Goal: Task Accomplishment & Management: Manage account settings

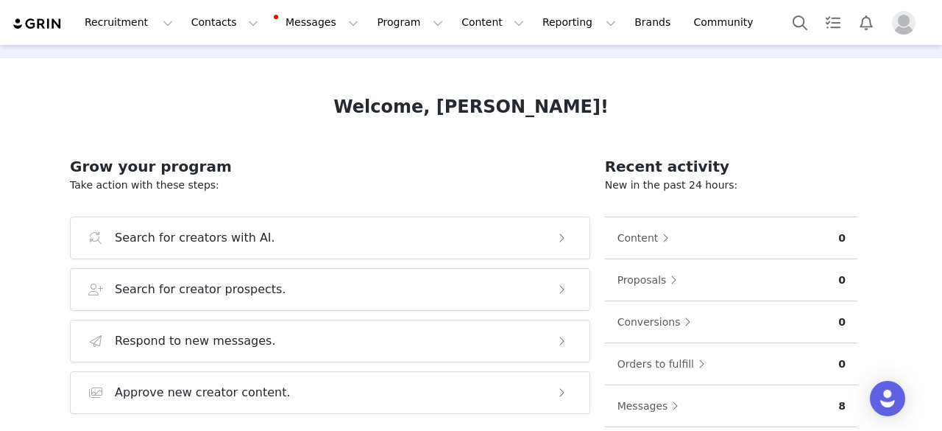
scroll to position [74, 0]
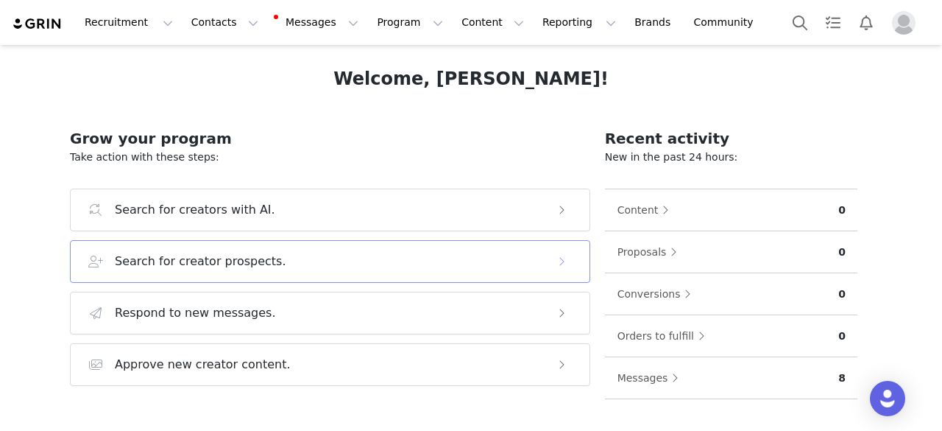
click at [241, 263] on h3 "Search for creator prospects." at bounding box center [200, 261] width 171 height 18
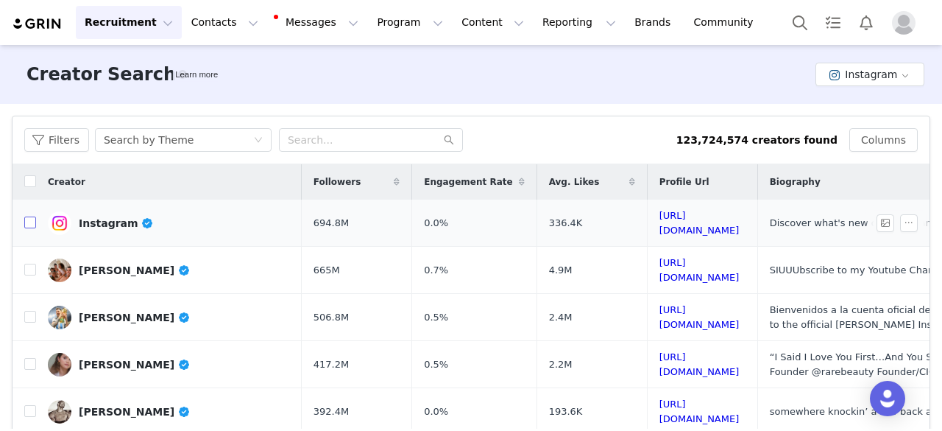
click at [35, 219] on input "checkbox" at bounding box center [30, 222] width 12 height 12
checkbox input "true"
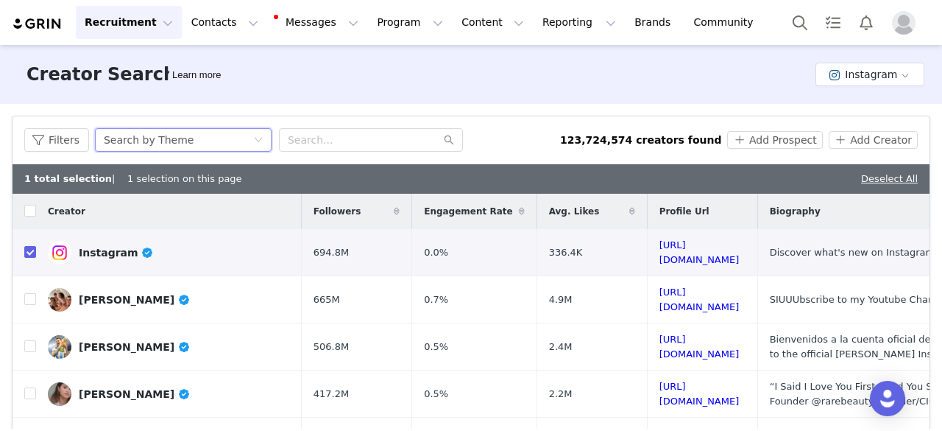
click at [210, 139] on div "Search by Theme" at bounding box center [178, 140] width 149 height 22
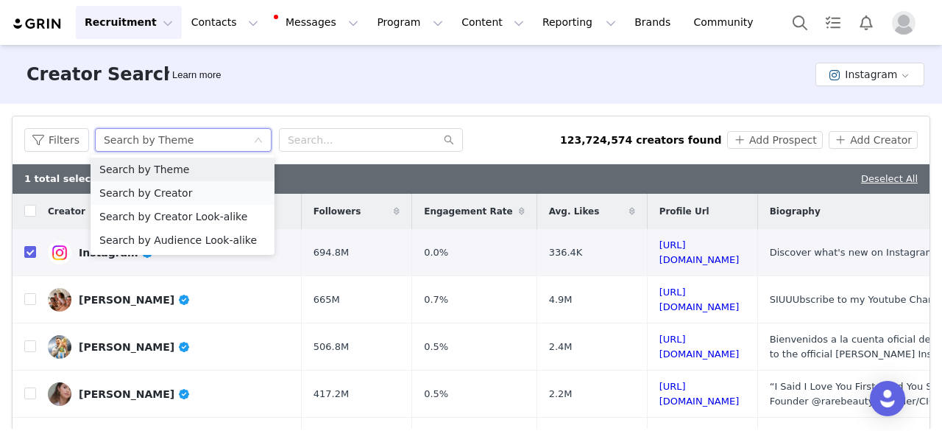
click at [174, 198] on li "Search by Creator" at bounding box center [183, 193] width 184 height 24
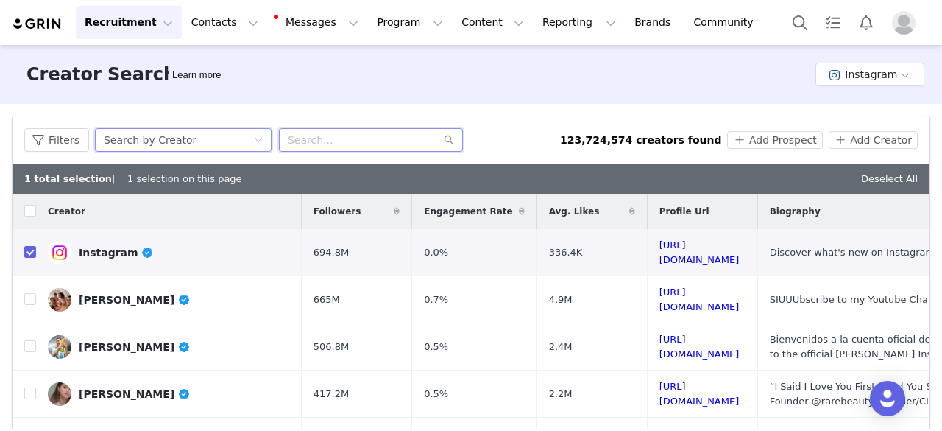
click at [311, 142] on input "text" at bounding box center [371, 140] width 184 height 24
type input "photographer educator"
drag, startPoint x: 386, startPoint y: 137, endPoint x: 506, endPoint y: 169, distance: 124.1
click at [397, 142] on input "photographer educator" at bounding box center [371, 140] width 184 height 24
click at [445, 136] on icon "icon: search" at bounding box center [449, 140] width 10 height 10
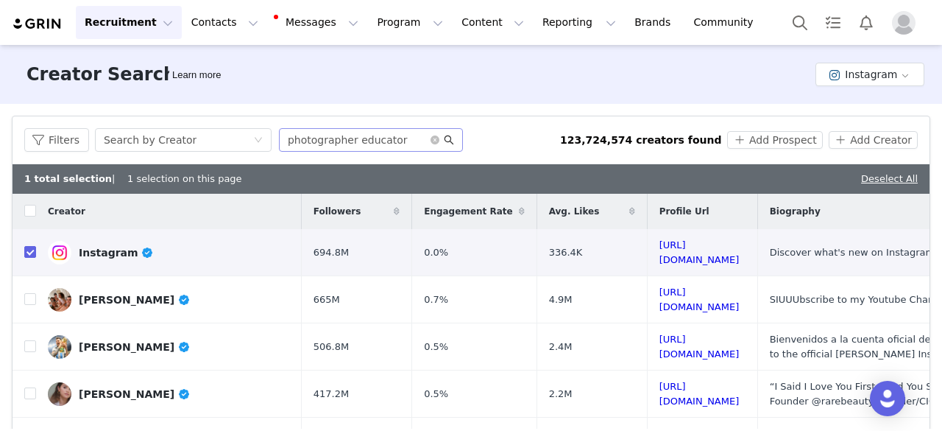
click at [444, 139] on icon "icon: search" at bounding box center [449, 140] width 10 height 10
click at [288, 141] on input "photographer educator" at bounding box center [371, 140] width 184 height 24
click at [193, 139] on div "Search by Creator" at bounding box center [178, 140] width 149 height 22
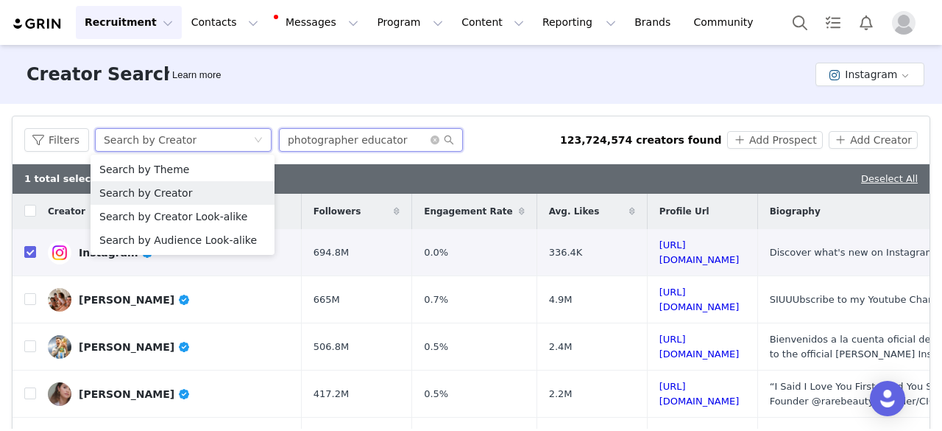
click at [315, 143] on input "photographer educator" at bounding box center [371, 140] width 184 height 24
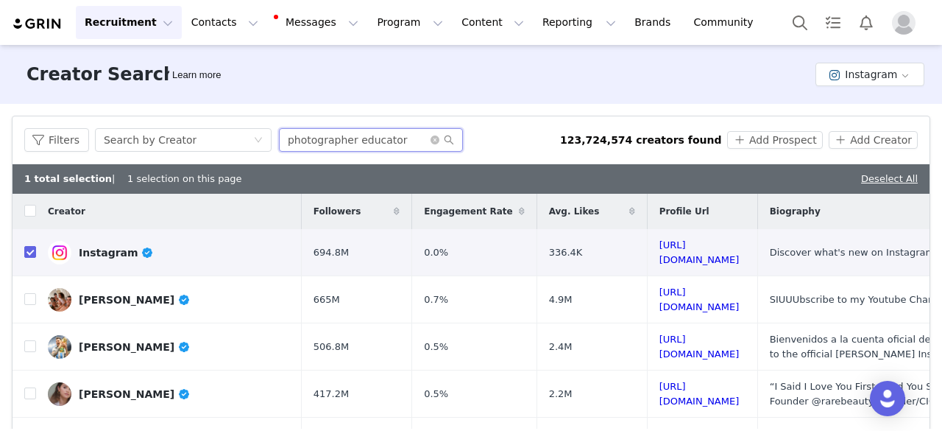
click at [389, 144] on input "photographer educator" at bounding box center [371, 140] width 184 height 24
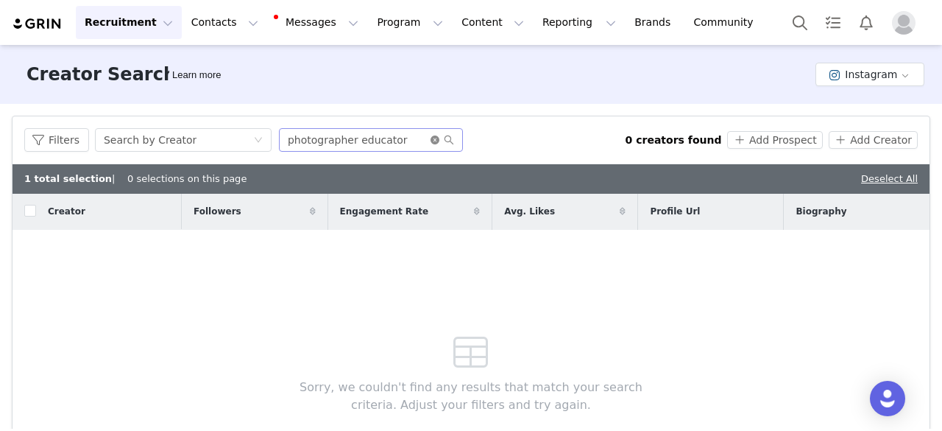
click at [431, 141] on icon "icon: close-circle" at bounding box center [435, 139] width 9 height 9
drag, startPoint x: 308, startPoint y: 141, endPoint x: 364, endPoint y: 112, distance: 63.2
click at [310, 141] on input "text" at bounding box center [371, 140] width 184 height 24
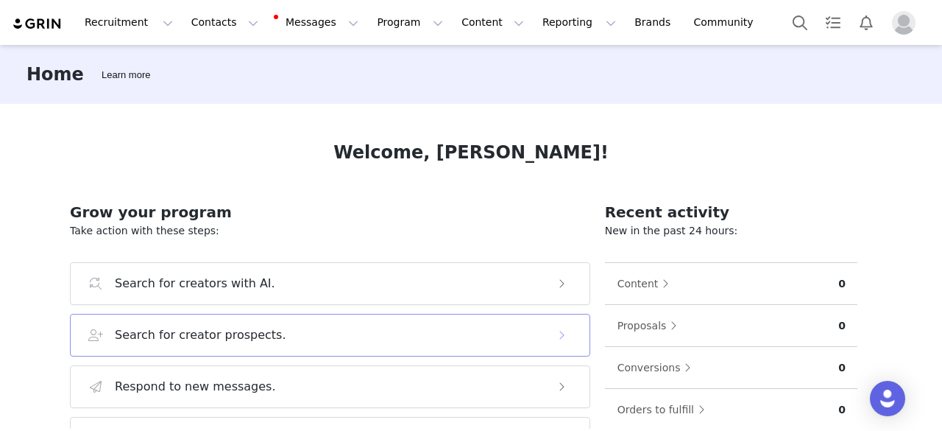
click at [194, 324] on button "Search for creator prospects." at bounding box center [330, 335] width 520 height 43
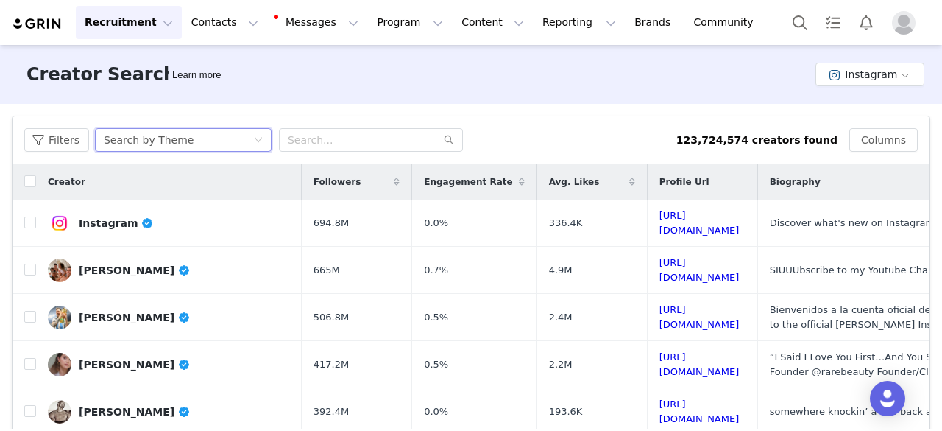
click at [162, 136] on div "Search by Theme" at bounding box center [149, 140] width 90 height 22
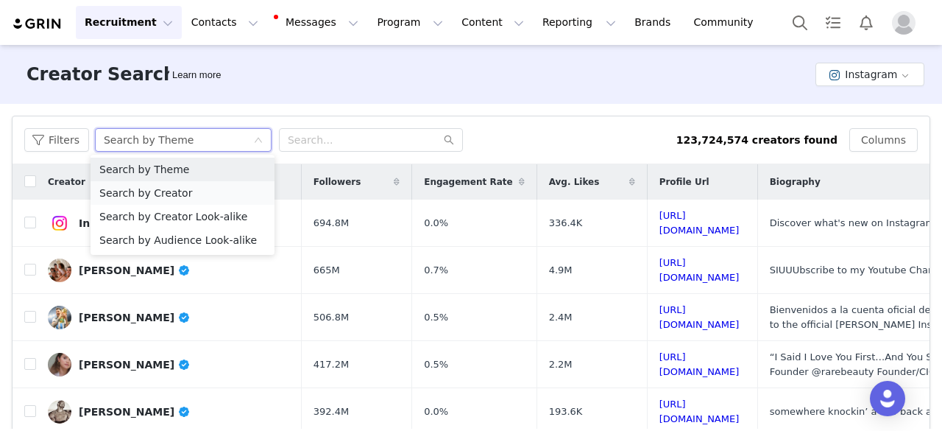
click at [174, 197] on li "Search by Creator" at bounding box center [183, 193] width 184 height 24
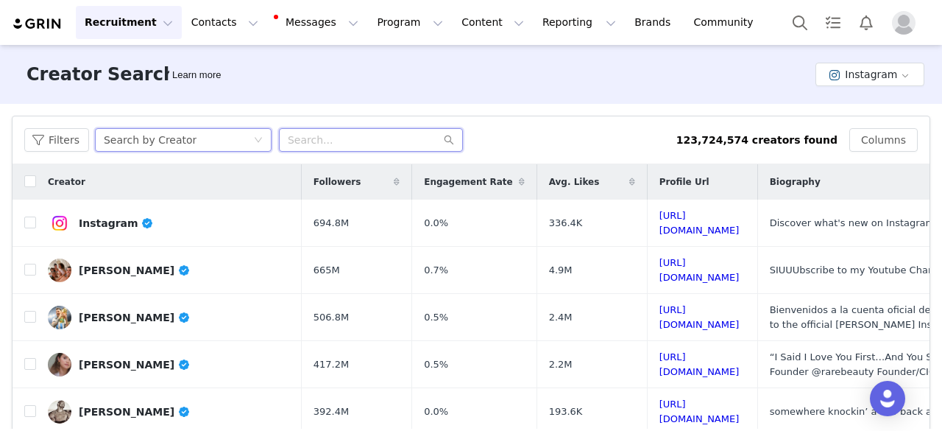
click at [332, 133] on input "text" at bounding box center [371, 140] width 184 height 24
type input "p"
click at [331, 141] on input "photographer educator" at bounding box center [371, 140] width 184 height 24
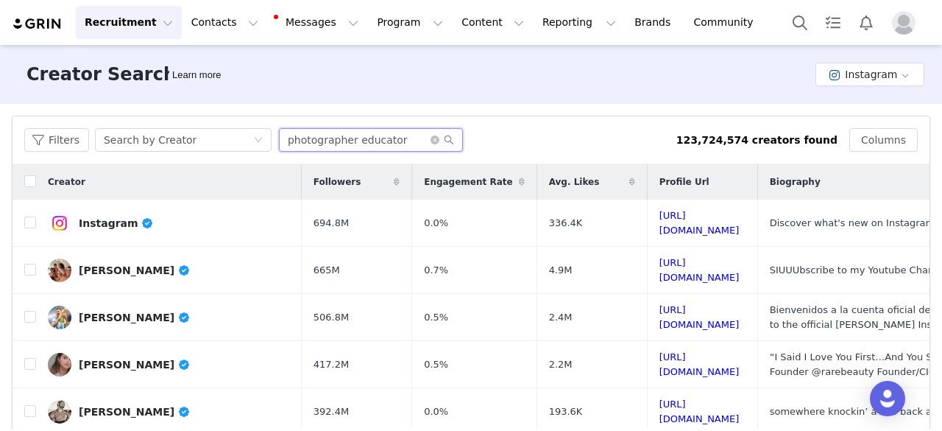
type input "photographer educator"
click at [447, 141] on icon "icon: search" at bounding box center [449, 140] width 10 height 10
click at [444, 141] on icon "icon: search" at bounding box center [449, 140] width 10 height 10
click at [447, 141] on icon "icon: search" at bounding box center [449, 140] width 10 height 10
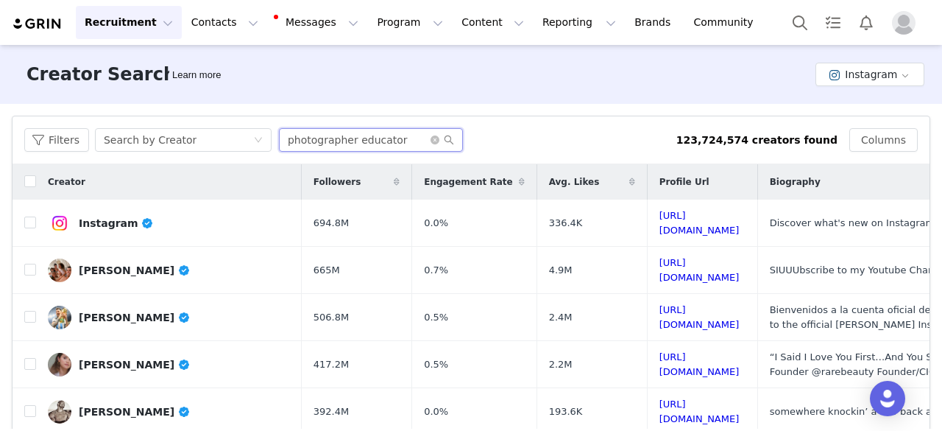
click at [386, 138] on input "photographer educator" at bounding box center [371, 140] width 184 height 24
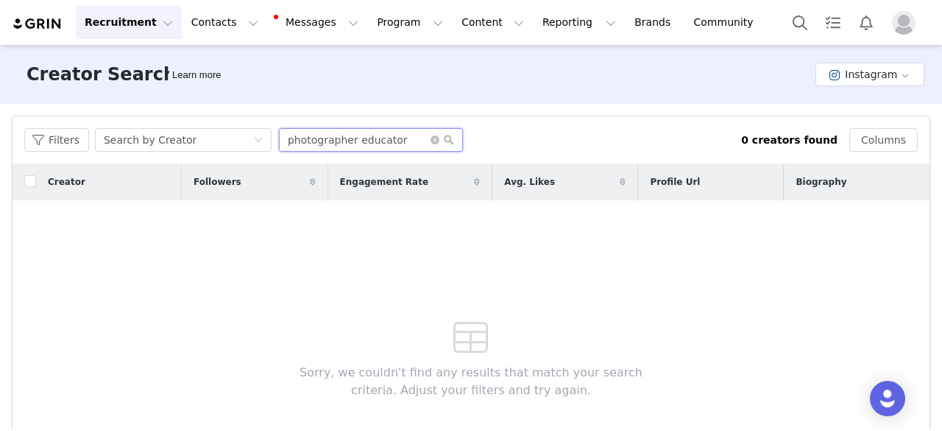
click at [400, 141] on input "photographer educator" at bounding box center [371, 140] width 184 height 24
click at [224, 136] on div "Search by Creator" at bounding box center [178, 140] width 149 height 22
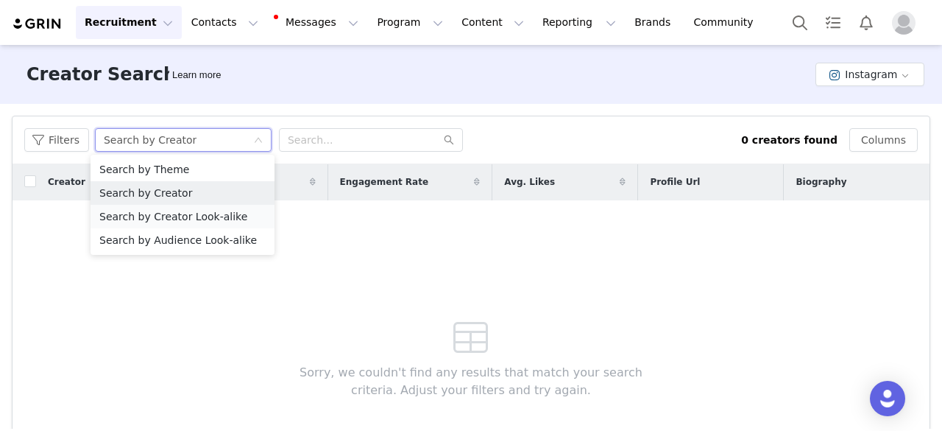
click at [208, 222] on li "Search by Creator Look-alike" at bounding box center [183, 217] width 184 height 24
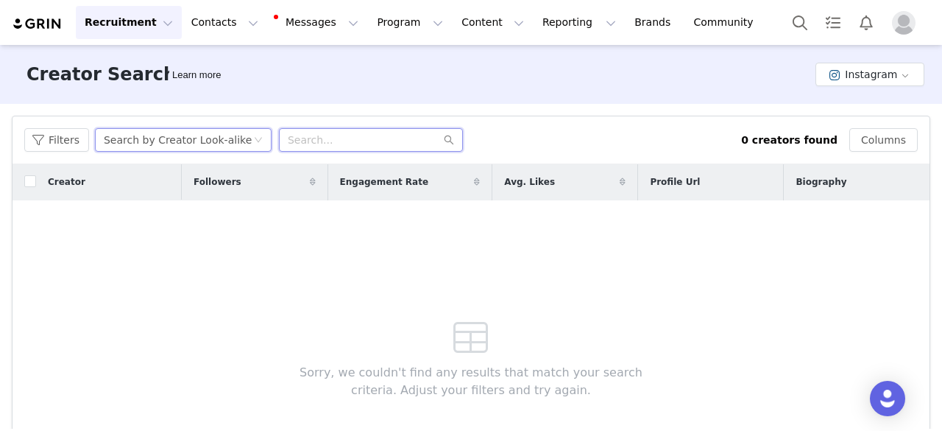
click at [419, 137] on input "text" at bounding box center [371, 140] width 184 height 24
click at [347, 143] on input "racheltexler" at bounding box center [371, 140] width 184 height 24
paste input "@racheltra"
type input "@racheltraxler"
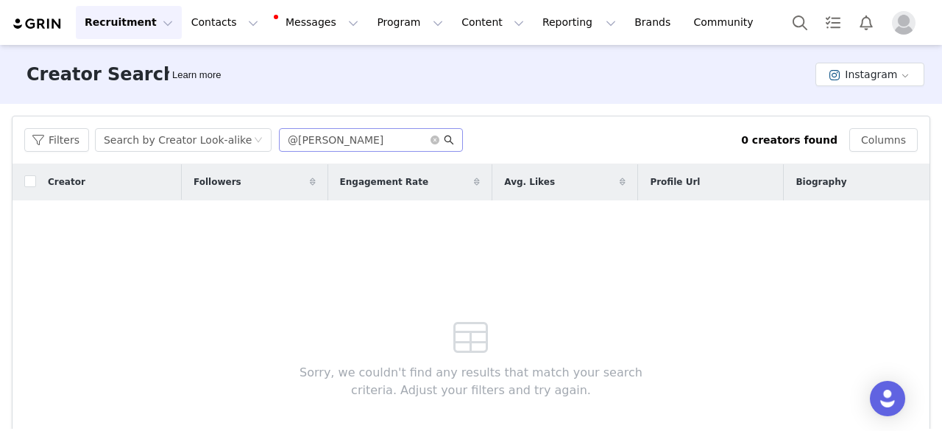
click at [445, 143] on icon "icon: search" at bounding box center [449, 140] width 10 height 10
click at [444, 141] on icon "icon: search" at bounding box center [449, 140] width 10 height 10
click at [366, 141] on input "@racheltraxler" at bounding box center [371, 140] width 184 height 24
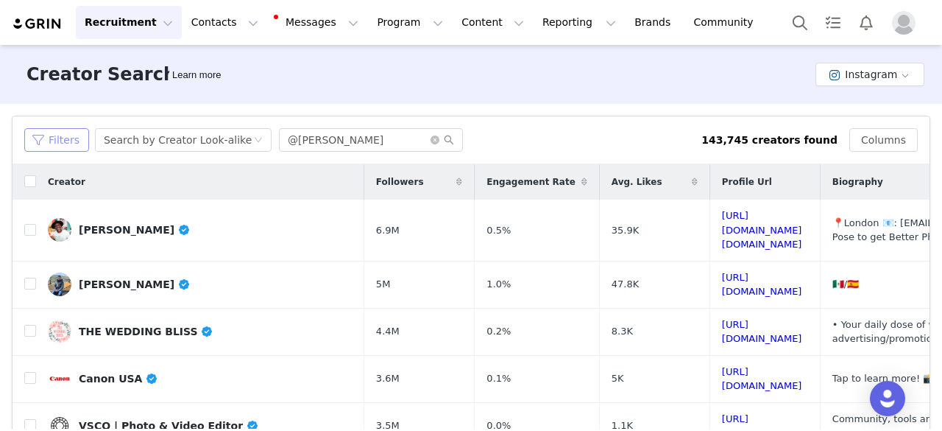
click at [50, 146] on button "Filters" at bounding box center [56, 140] width 65 height 24
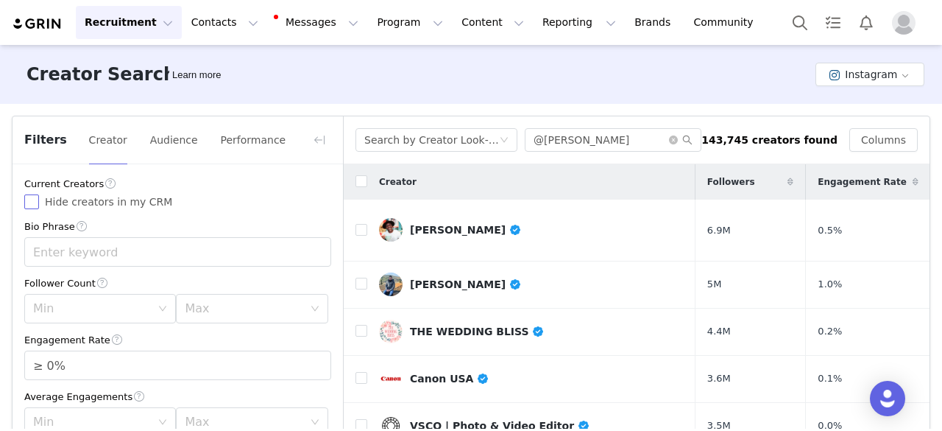
click at [31, 204] on input "Hide creators in my CRM" at bounding box center [31, 201] width 15 height 15
checkbox input "true"
click at [113, 261] on input "text" at bounding box center [177, 251] width 307 height 29
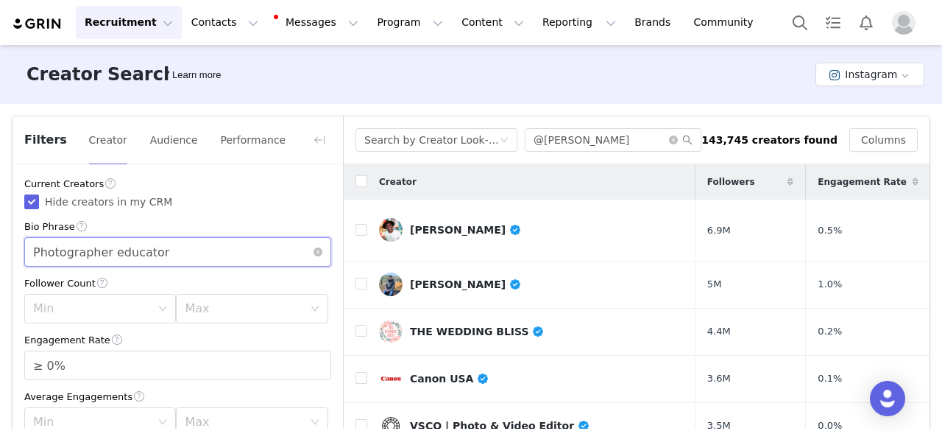
type input "Photographer educator"
click at [106, 313] on div "Min" at bounding box center [92, 308] width 118 height 15
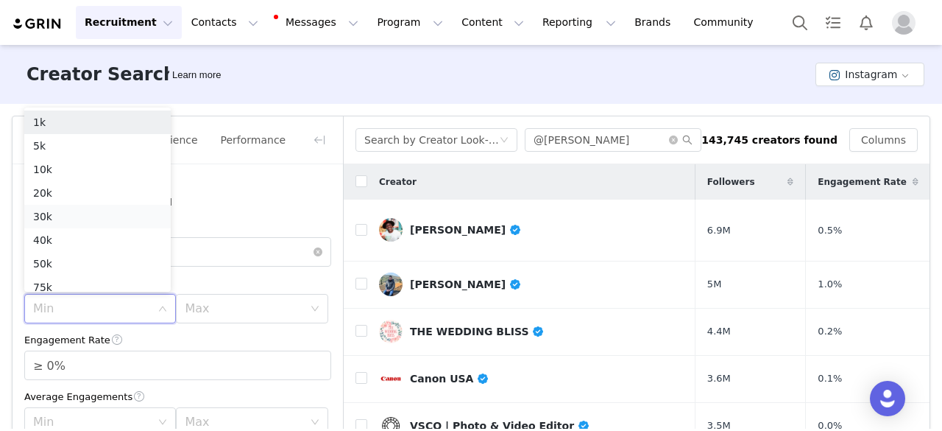
scroll to position [7, 0]
click at [60, 138] on li "5k" at bounding box center [97, 139] width 146 height 24
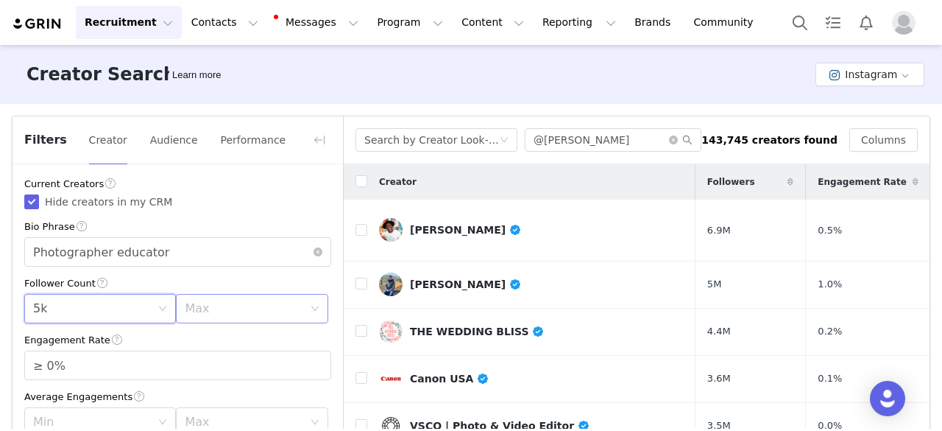
click at [191, 307] on div "Max" at bounding box center [244, 308] width 118 height 15
click at [195, 229] on li "250k" at bounding box center [244, 230] width 146 height 24
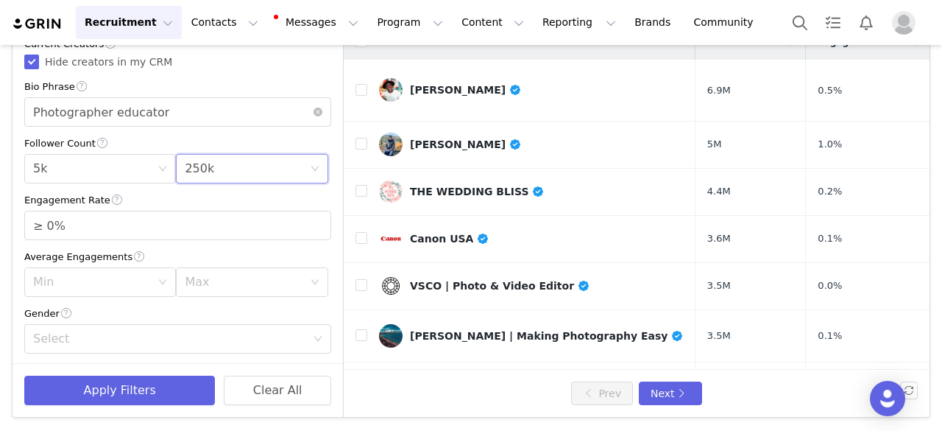
scroll to position [0, 0]
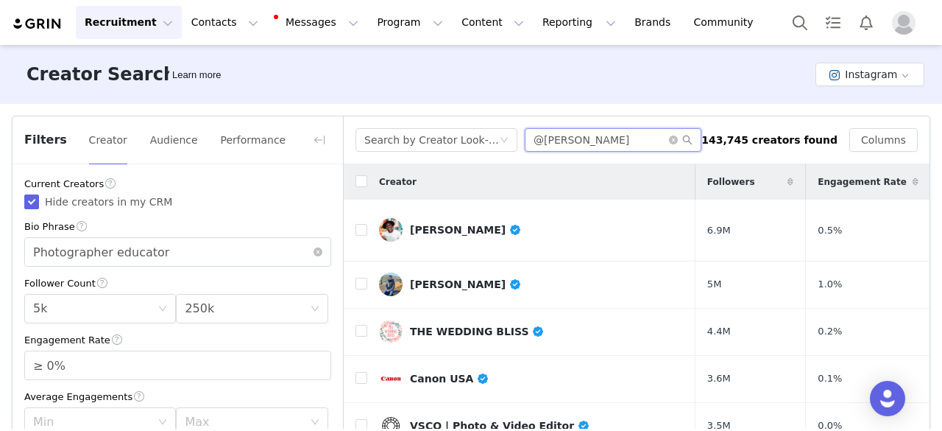
drag, startPoint x: 636, startPoint y: 142, endPoint x: 555, endPoint y: 137, distance: 81.1
click at [555, 137] on input "@racheltraxler" at bounding box center [613, 140] width 177 height 24
checkbox input "false"
type input "@alexblakephoto"
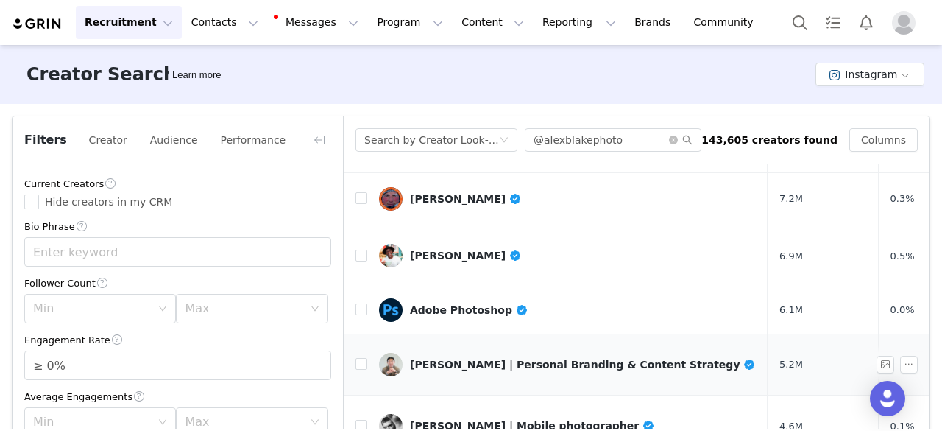
scroll to position [147, 0]
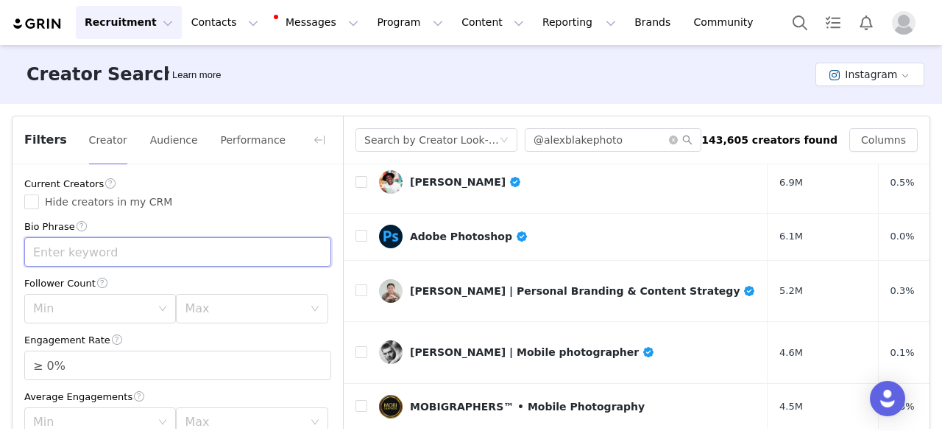
click at [174, 264] on input "text" at bounding box center [177, 251] width 307 height 29
type input "photographer"
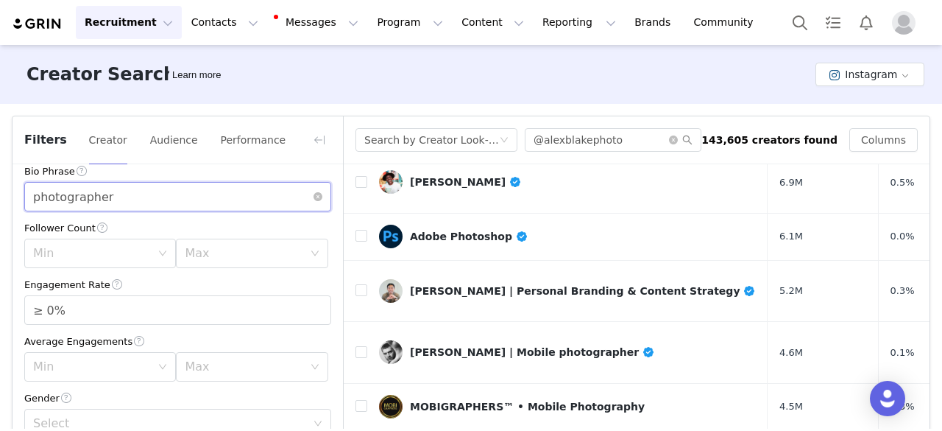
scroll to position [74, 0]
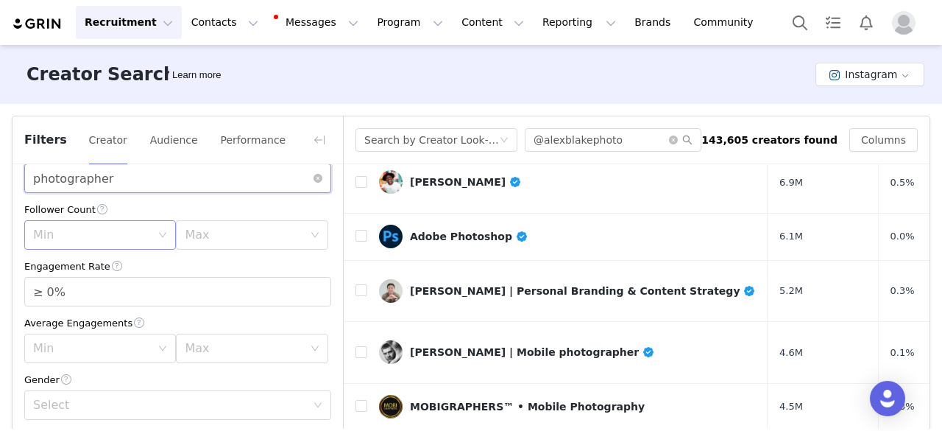
click at [131, 230] on div "Min" at bounding box center [92, 234] width 118 height 15
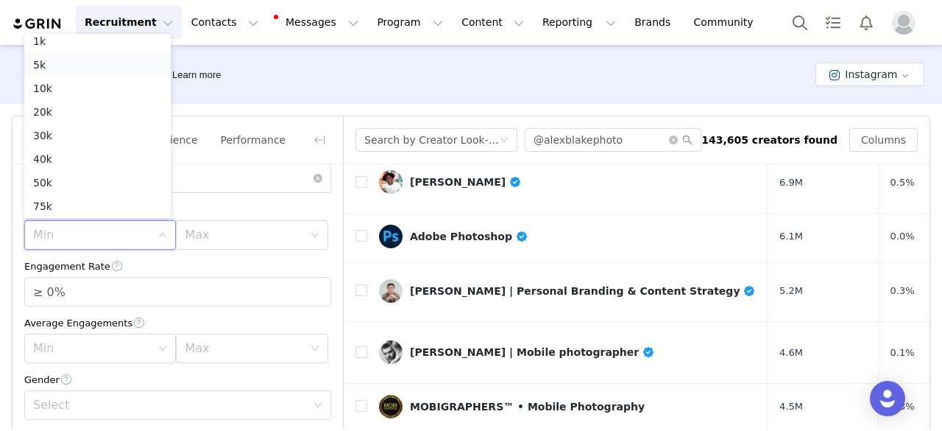
click at [74, 63] on li "5k" at bounding box center [97, 65] width 146 height 24
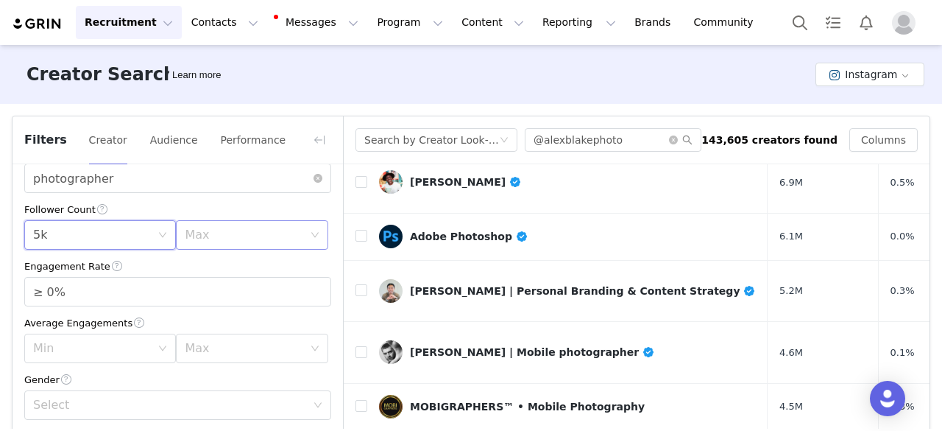
click at [250, 239] on div "Max" at bounding box center [244, 234] width 118 height 15
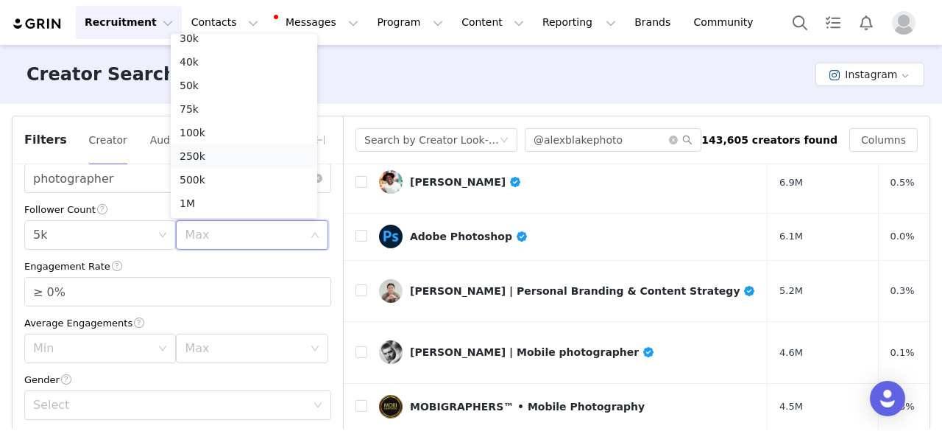
click at [197, 160] on li "250k" at bounding box center [244, 156] width 146 height 24
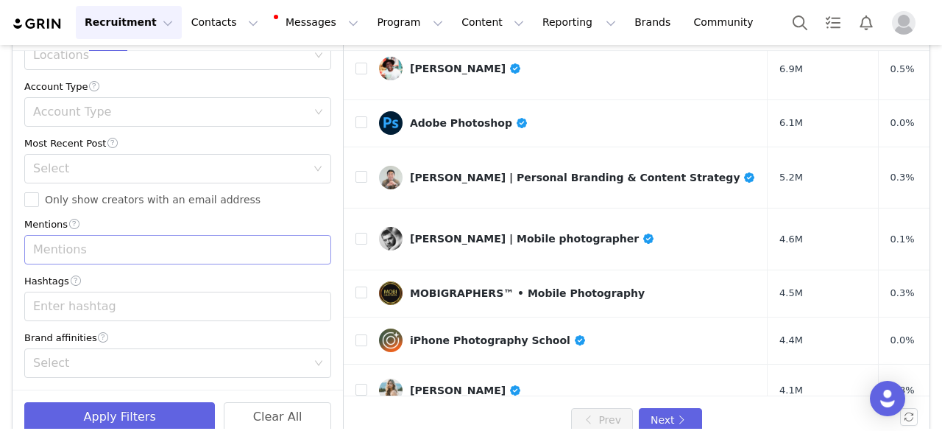
scroll to position [140, 0]
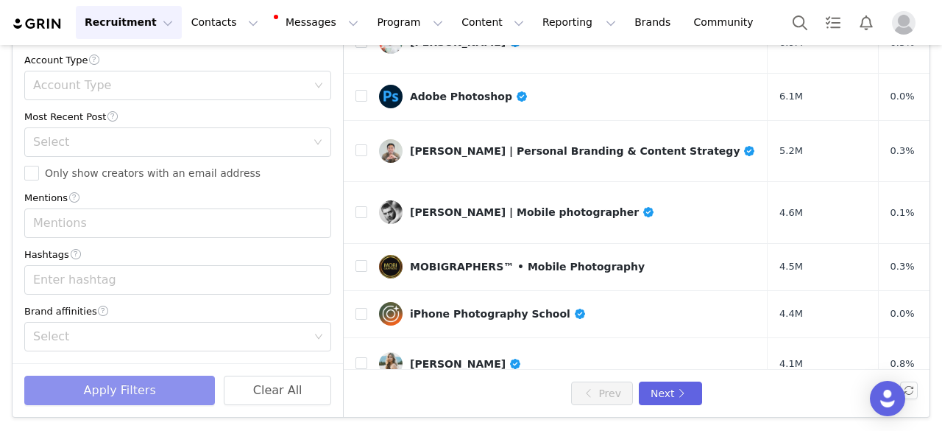
click at [157, 392] on button "Apply Filters" at bounding box center [119, 389] width 191 height 29
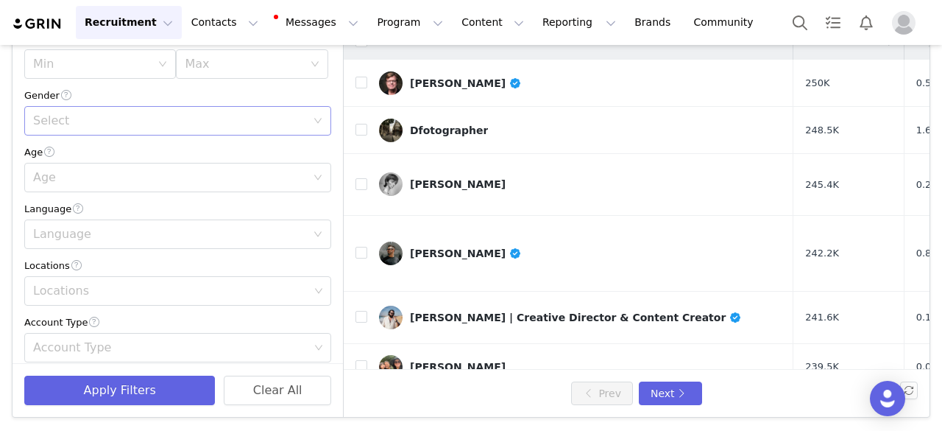
scroll to position [221, 0]
click at [119, 233] on div "Language" at bounding box center [169, 231] width 273 height 15
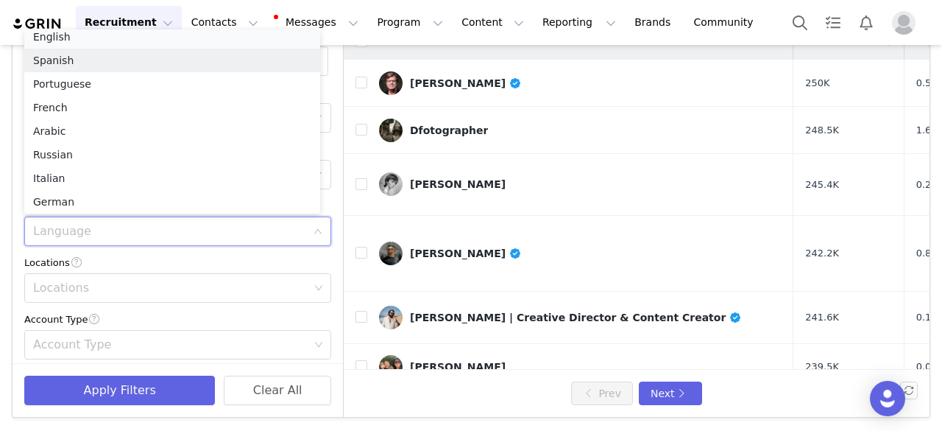
scroll to position [3, 0]
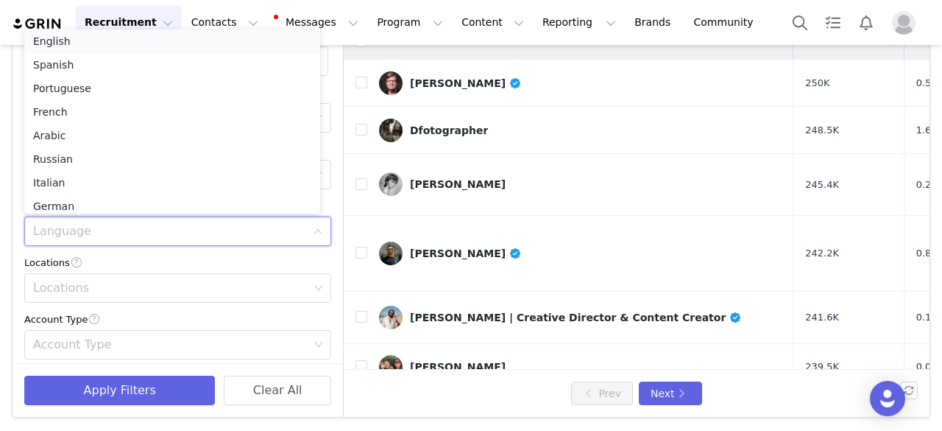
click at [69, 45] on li "English" at bounding box center [172, 41] width 296 height 24
click at [140, 286] on div "Locations" at bounding box center [171, 287] width 276 height 15
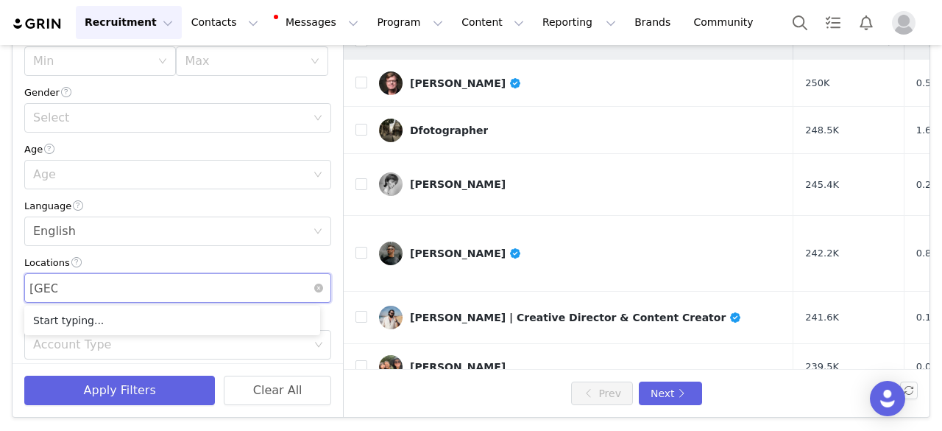
type input "eua"
click at [60, 295] on div "Locations eua eua" at bounding box center [172, 288] width 287 height 28
click at [60, 295] on div "Locations eua" at bounding box center [172, 288] width 287 height 28
type input "united"
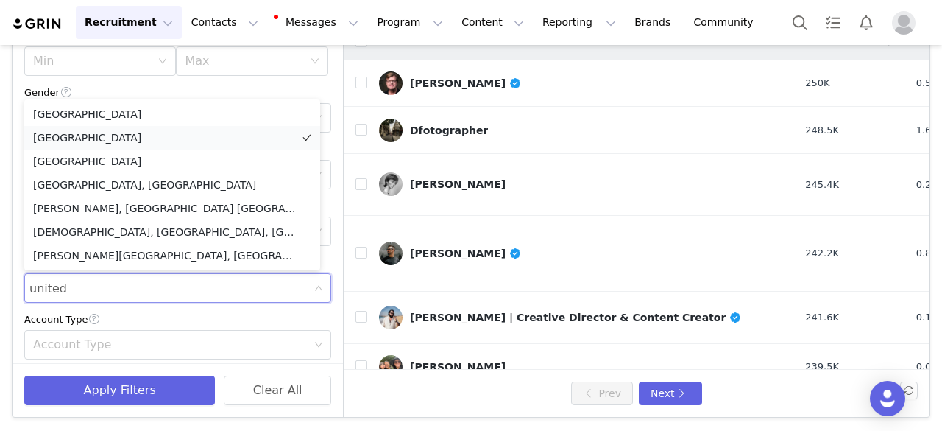
click at [87, 141] on li "[GEOGRAPHIC_DATA]" at bounding box center [172, 138] width 296 height 24
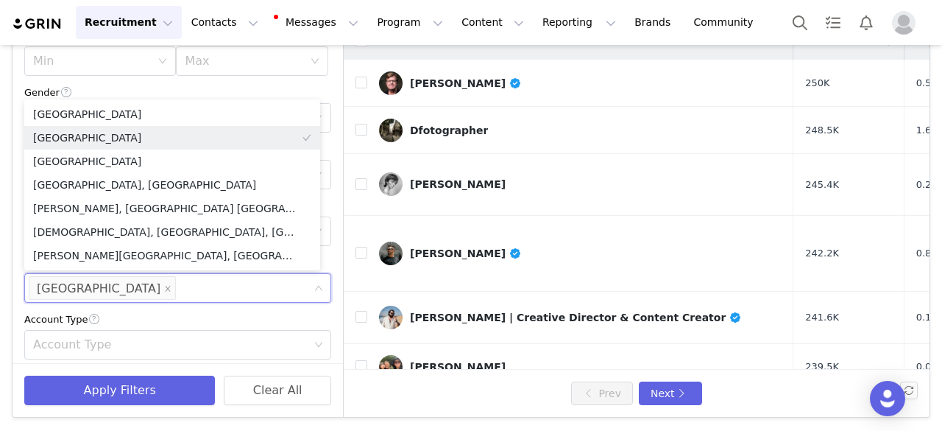
click at [0, 279] on div "Filters Creator Audience Performance Current Creators Hide creators in my CRM B…" at bounding box center [471, 196] width 942 height 465
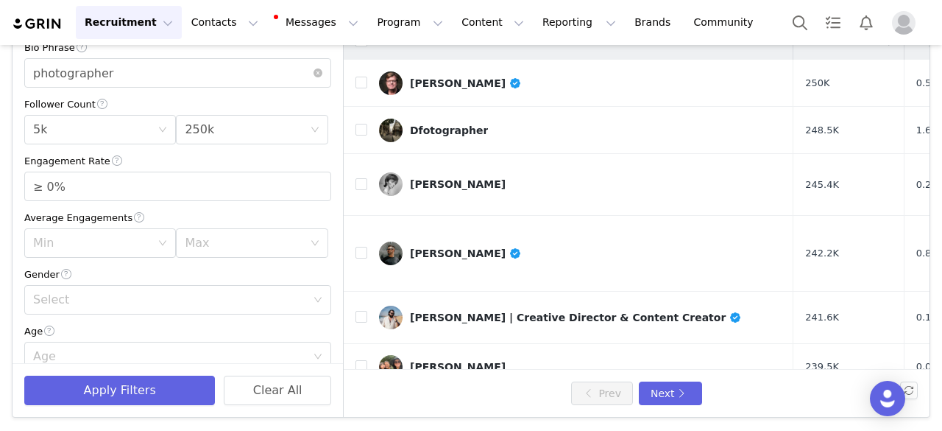
scroll to position [0, 0]
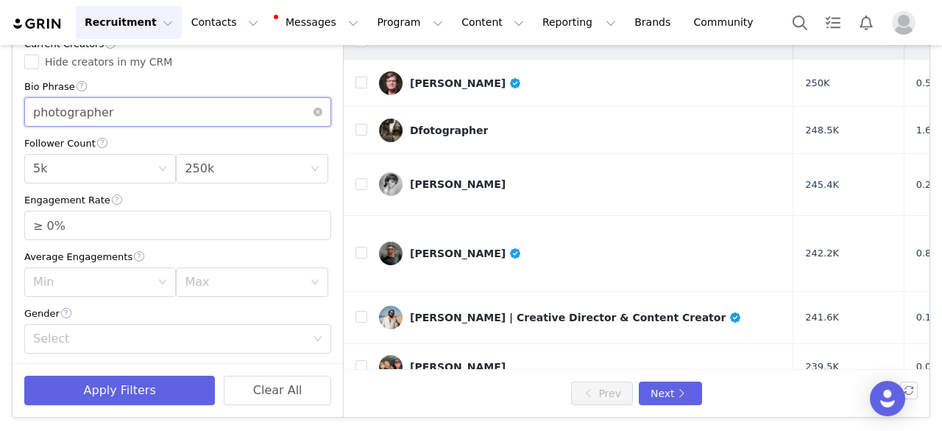
click at [138, 121] on input "photographer" at bounding box center [177, 111] width 307 height 29
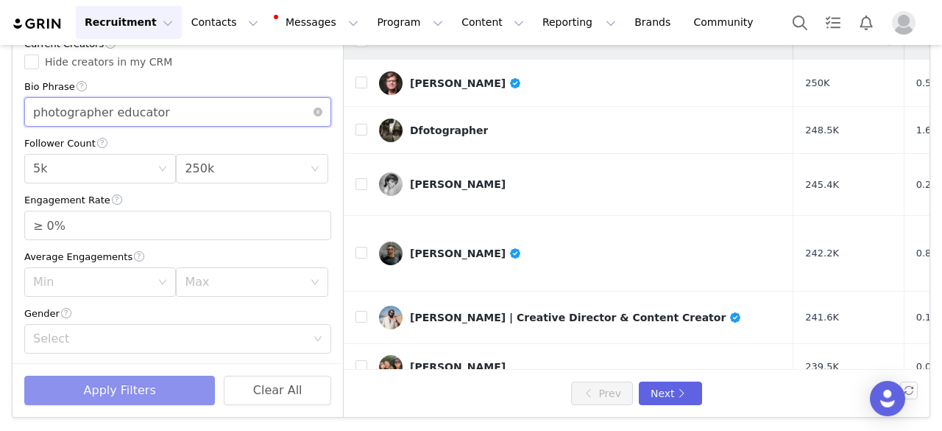
type input "photographer educator"
click at [141, 394] on button "Apply Filters" at bounding box center [119, 389] width 191 height 29
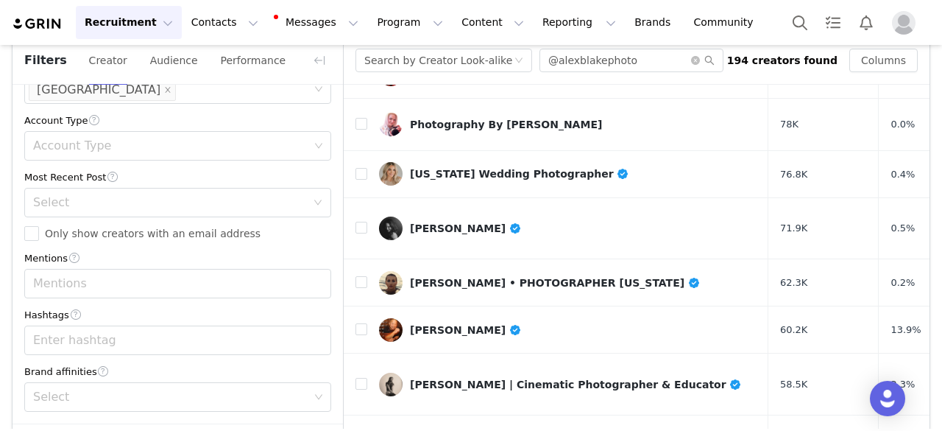
scroll to position [140, 0]
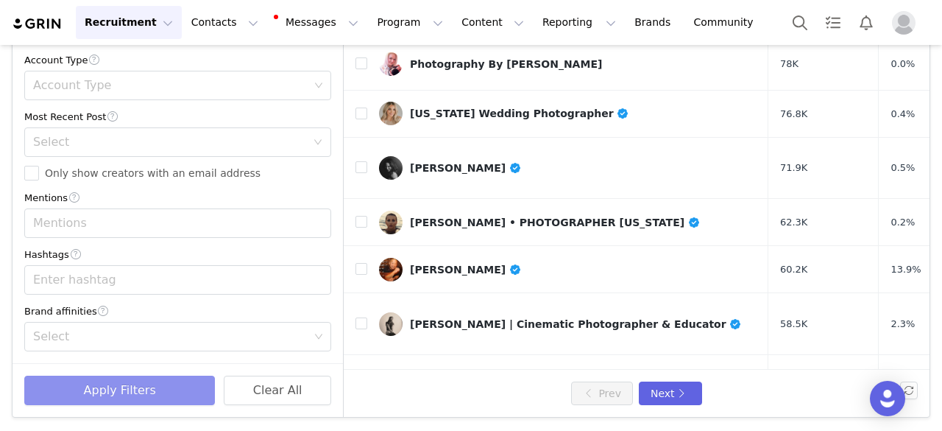
click at [84, 383] on button "Apply Filters" at bounding box center [119, 389] width 191 height 29
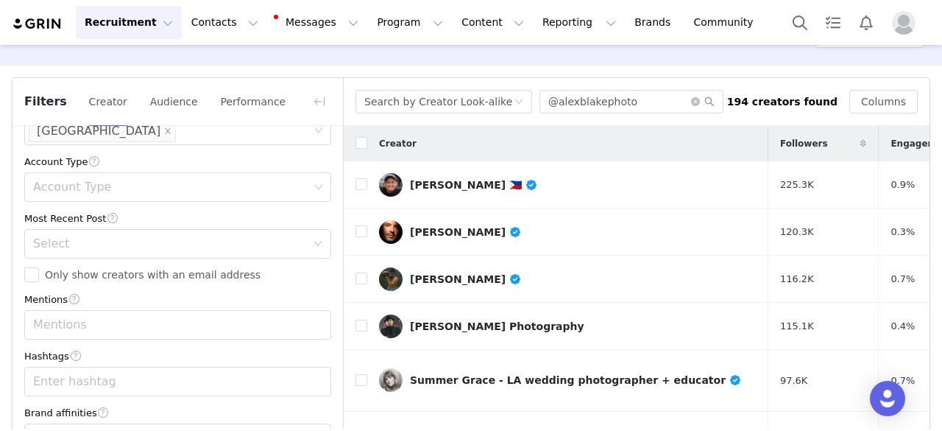
scroll to position [0, 0]
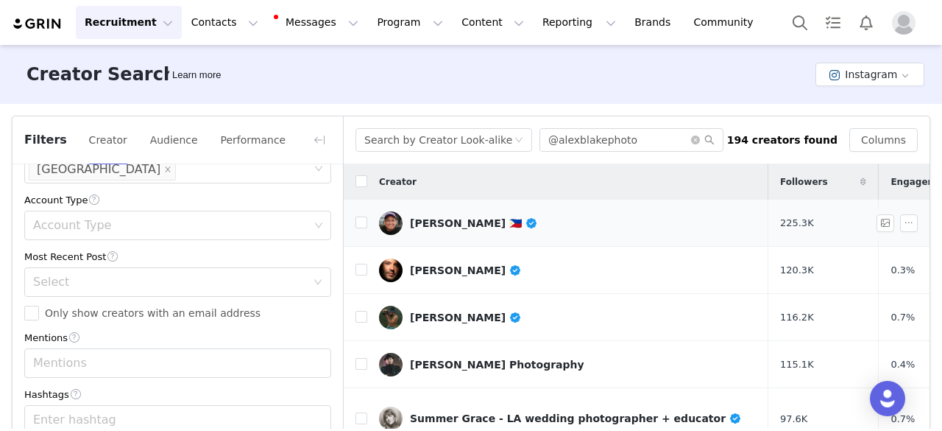
click at [468, 222] on div "[PERSON_NAME] 🇵🇭" at bounding box center [474, 223] width 128 height 12
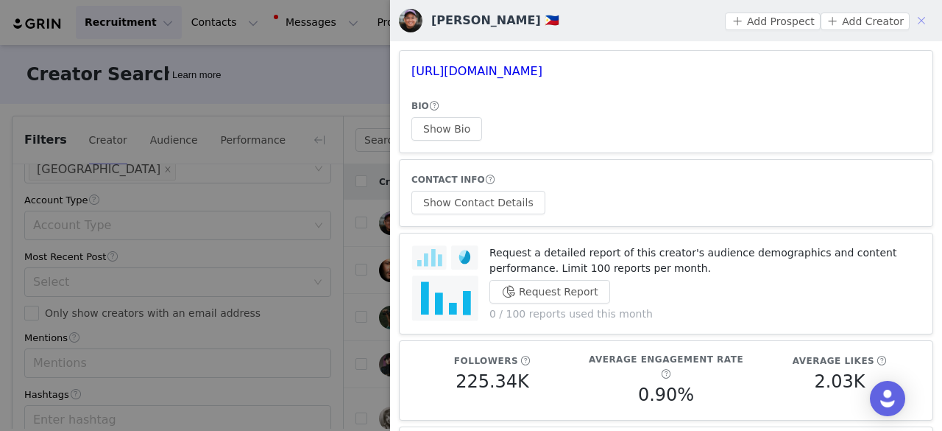
click at [911, 18] on button "button" at bounding box center [922, 21] width 24 height 24
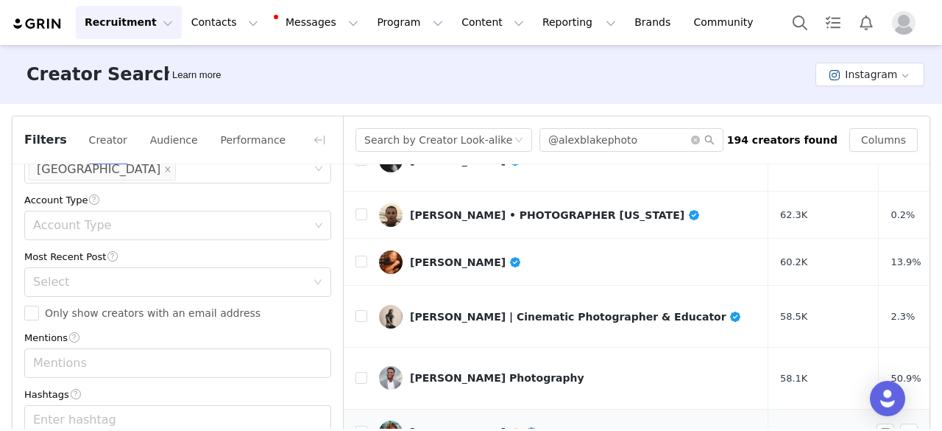
scroll to position [637, 0]
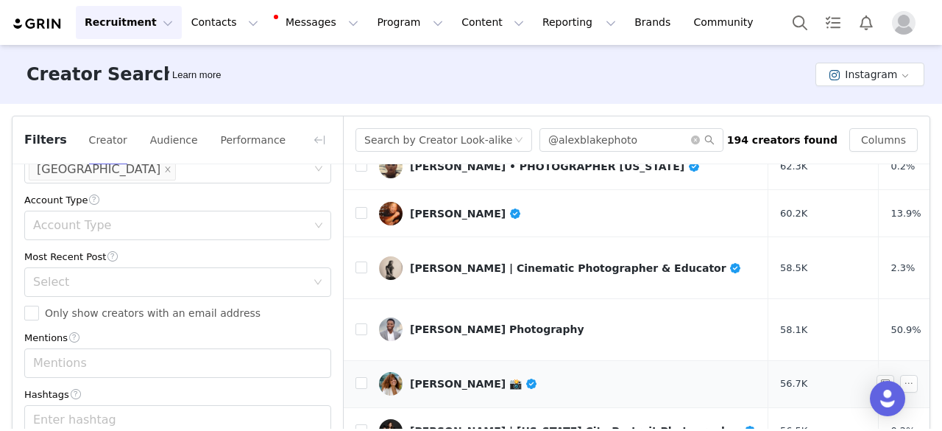
click at [353, 360] on td at bounding box center [356, 383] width 24 height 47
click at [361, 377] on input "checkbox" at bounding box center [361, 383] width 12 height 12
checkbox input "true"
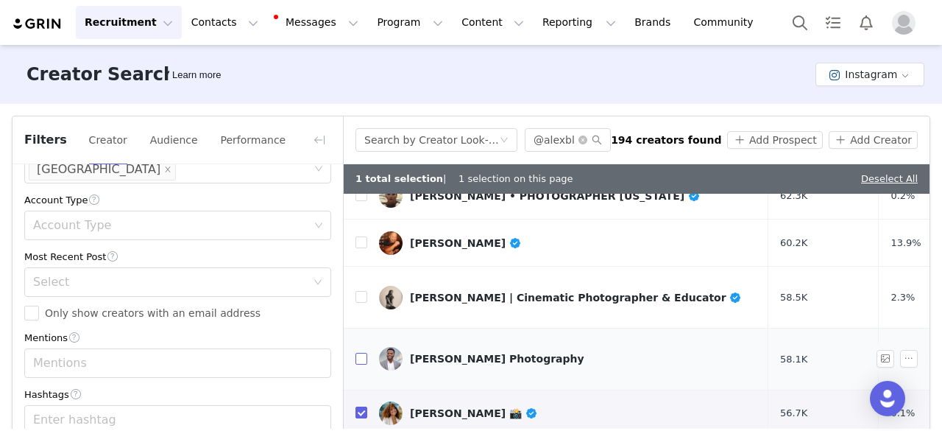
click at [361, 353] on input "checkbox" at bounding box center [361, 359] width 12 height 12
checkbox input "true"
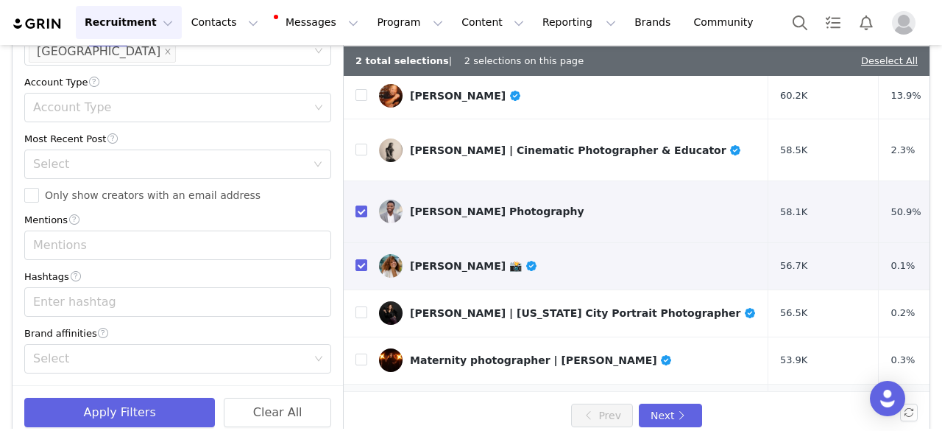
scroll to position [140, 0]
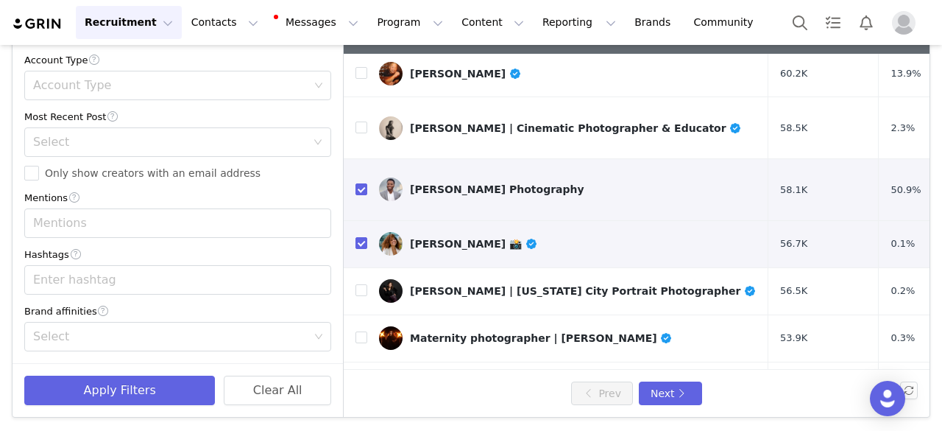
click at [364, 430] on input "checkbox" at bounding box center [361, 439] width 12 height 12
checkbox input "true"
click at [359, 361] on td at bounding box center [356, 384] width 24 height 47
click at [364, 378] on input "checkbox" at bounding box center [361, 384] width 12 height 12
checkbox input "true"
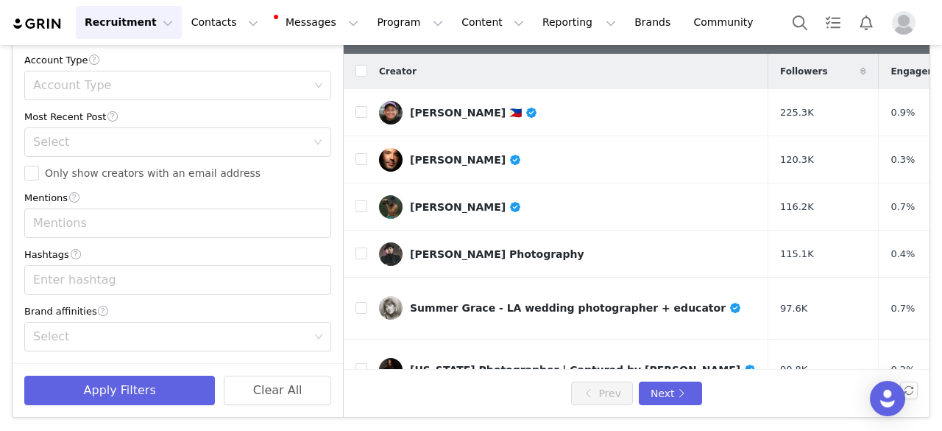
scroll to position [0, 0]
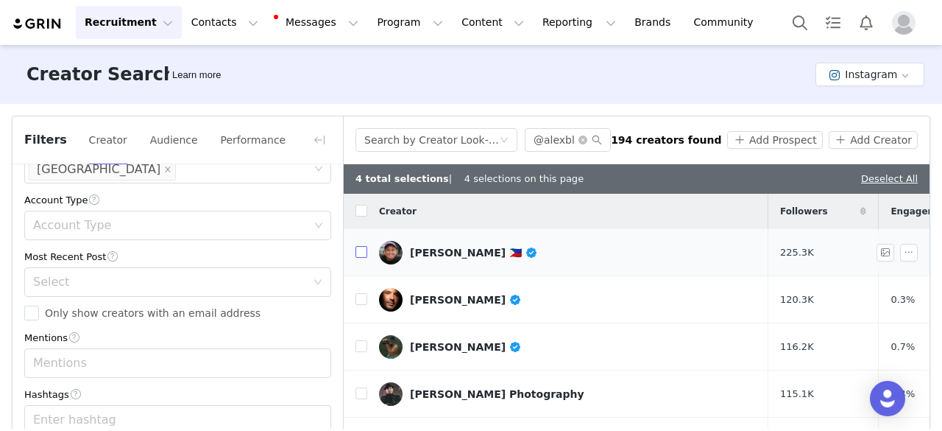
click at [359, 255] on input "checkbox" at bounding box center [361, 252] width 12 height 12
checkbox input "true"
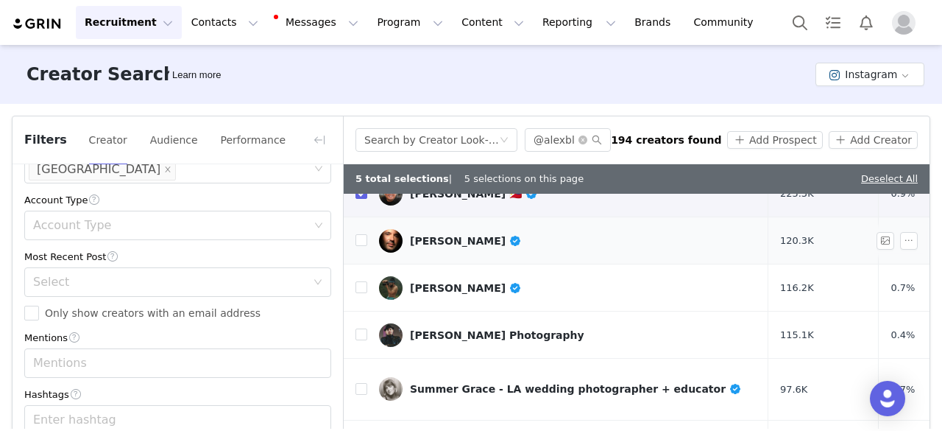
scroll to position [147, 0]
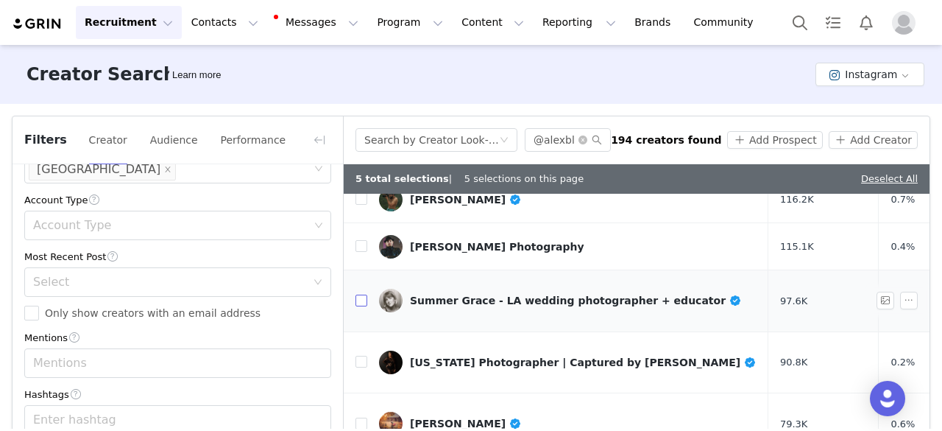
click at [365, 294] on input "checkbox" at bounding box center [361, 300] width 12 height 12
checkbox input "true"
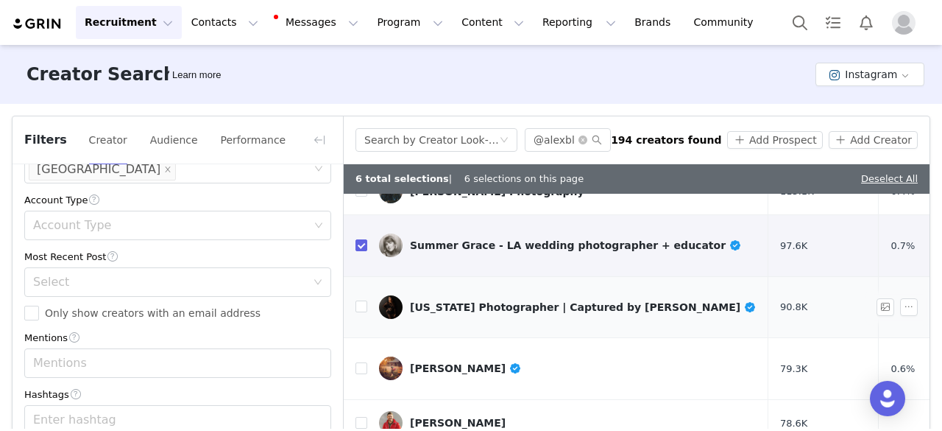
scroll to position [221, 0]
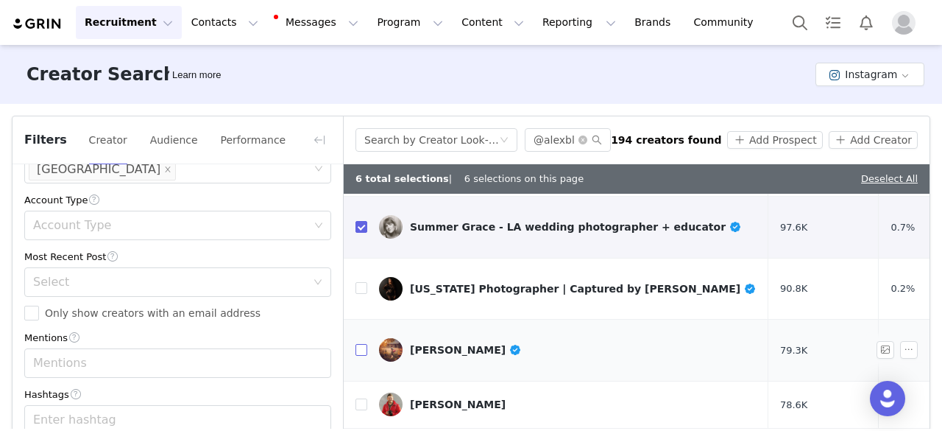
click at [363, 344] on input "checkbox" at bounding box center [361, 350] width 12 height 12
checkbox input "true"
click at [358, 398] on input "checkbox" at bounding box center [361, 404] width 12 height 12
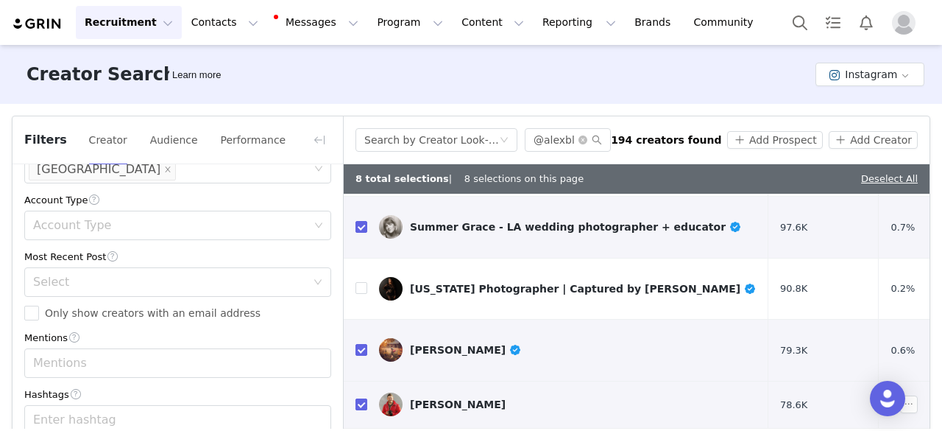
click at [358, 398] on input "checkbox" at bounding box center [361, 404] width 12 height 12
checkbox input "false"
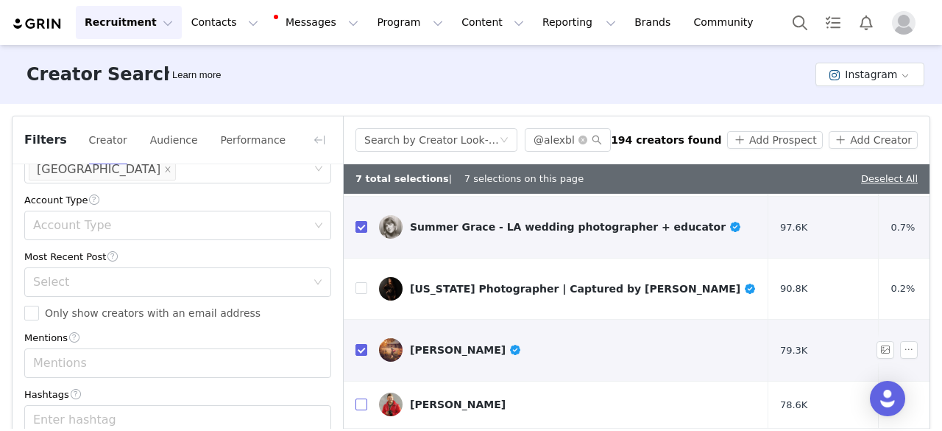
scroll to position [0, 0]
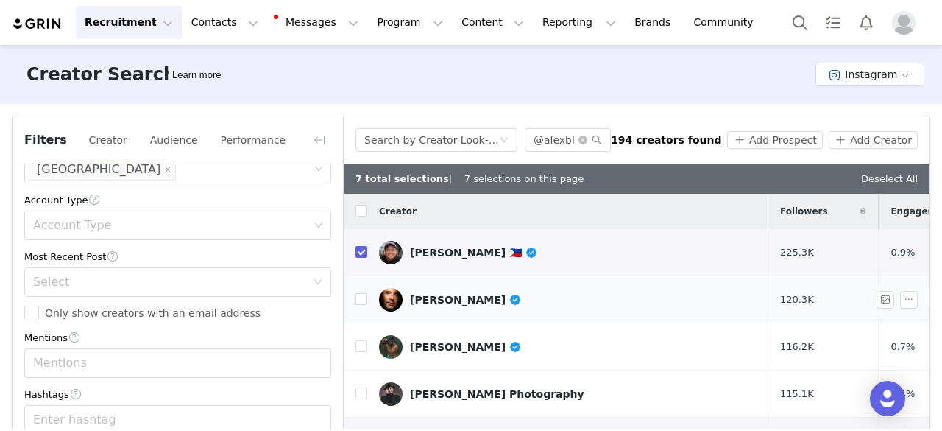
click at [372, 294] on td "[PERSON_NAME]" at bounding box center [567, 299] width 401 height 47
click at [364, 297] on input "checkbox" at bounding box center [361, 299] width 12 height 12
checkbox input "true"
drag, startPoint x: 359, startPoint y: 347, endPoint x: 367, endPoint y: 364, distance: 19.4
click at [360, 348] on input "checkbox" at bounding box center [361, 346] width 12 height 12
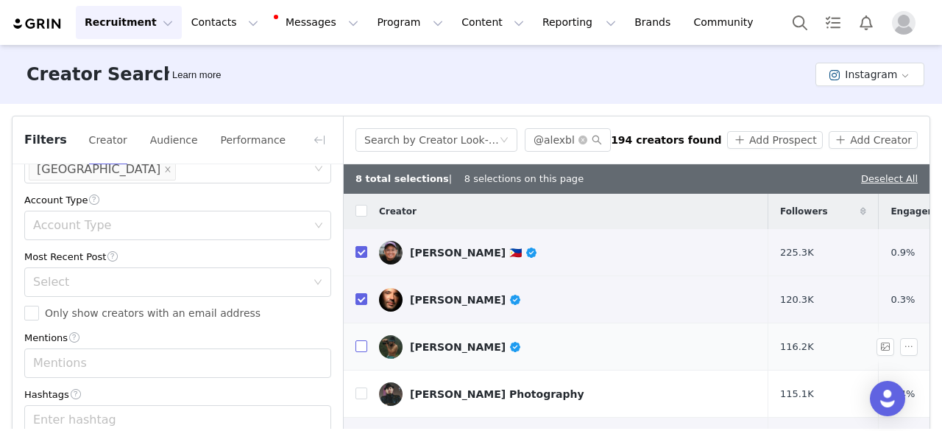
checkbox input "true"
click at [360, 397] on input "checkbox" at bounding box center [361, 393] width 12 height 12
checkbox input "true"
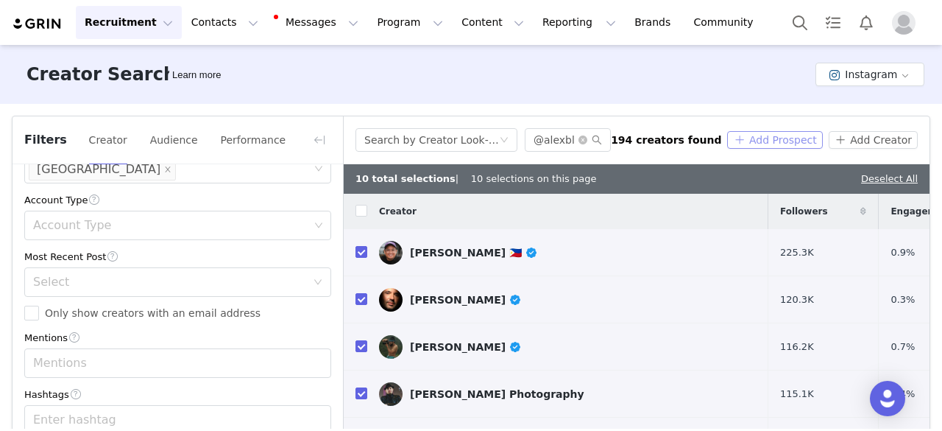
click at [760, 141] on button "Add Prospect" at bounding box center [774, 140] width 95 height 18
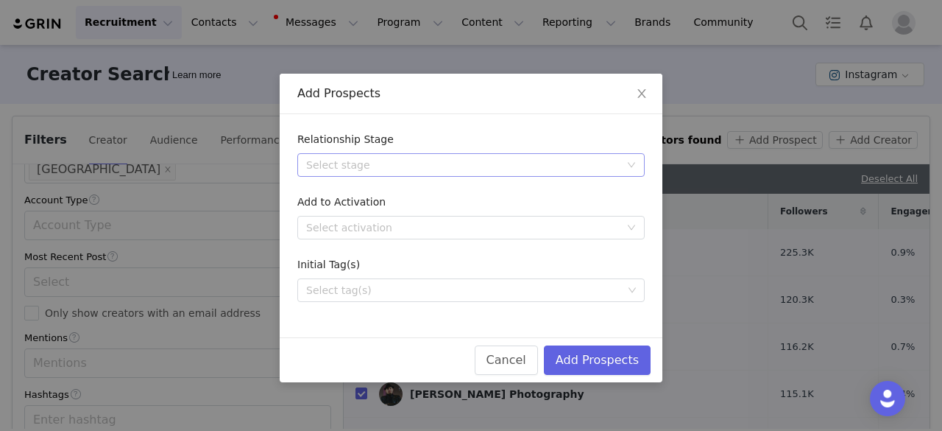
click at [433, 164] on div "Select stage" at bounding box center [463, 164] width 314 height 15
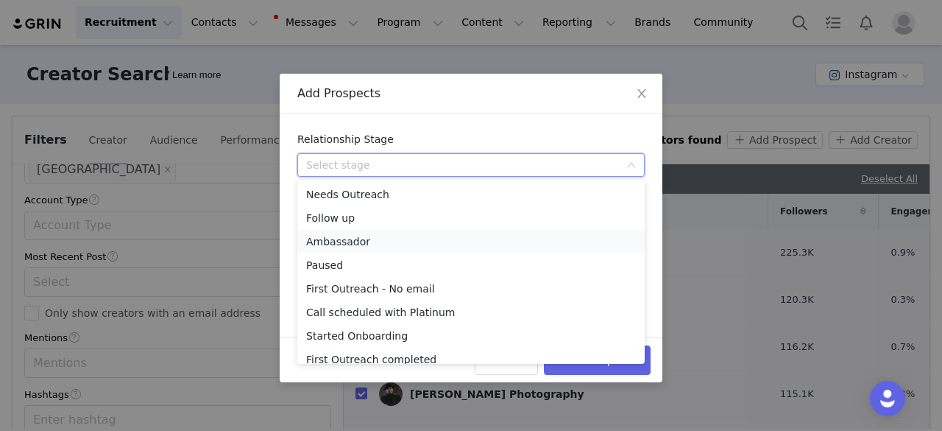
click at [342, 245] on li "Ambassador" at bounding box center [470, 242] width 347 height 24
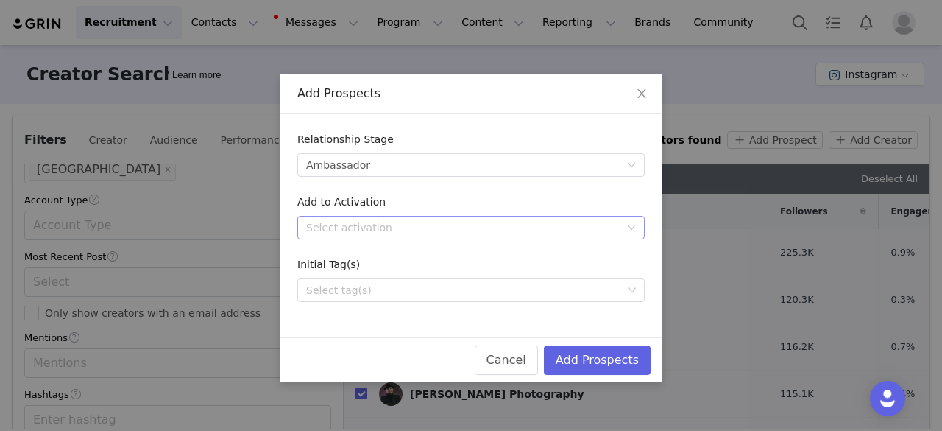
click at [350, 220] on div "Select activation" at bounding box center [463, 227] width 314 height 15
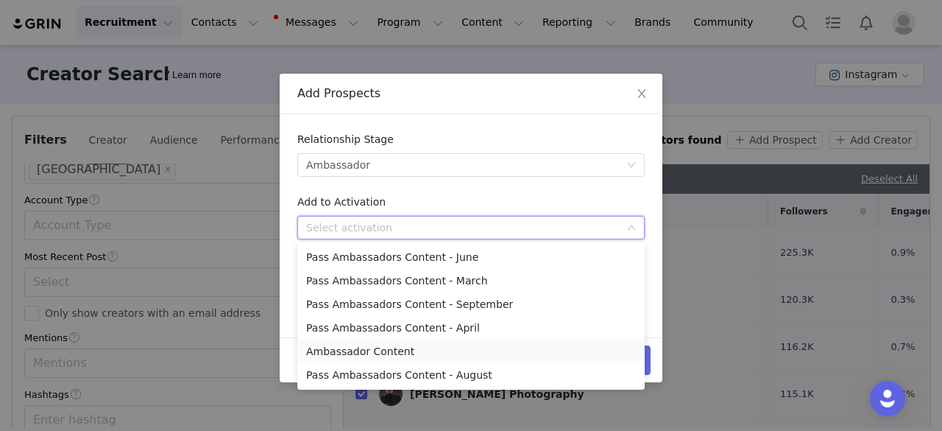
click at [392, 351] on li "Ambassador Content" at bounding box center [470, 351] width 347 height 24
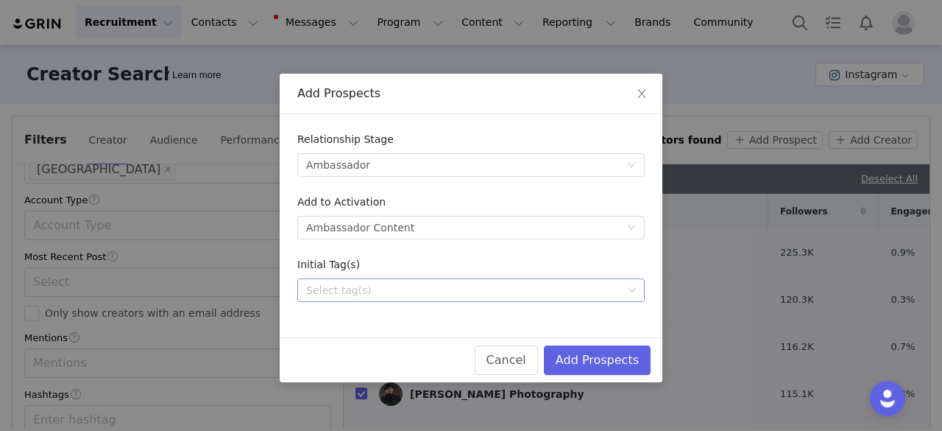
click at [371, 293] on div "Select tag(s)" at bounding box center [464, 290] width 316 height 15
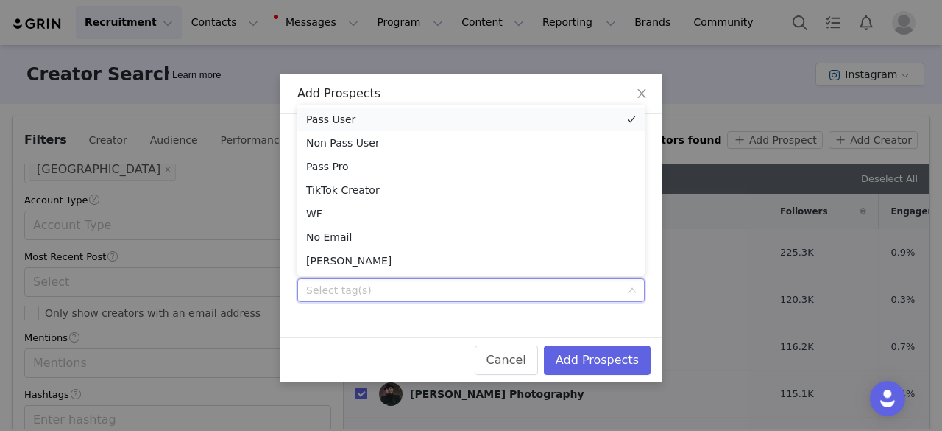
click at [356, 118] on li "Pass User" at bounding box center [470, 119] width 347 height 24
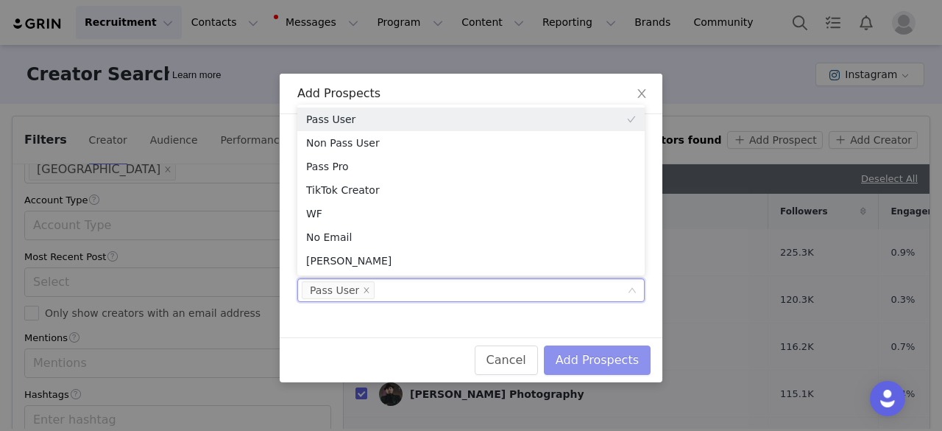
click at [586, 358] on button "Add Prospects" at bounding box center [597, 359] width 107 height 29
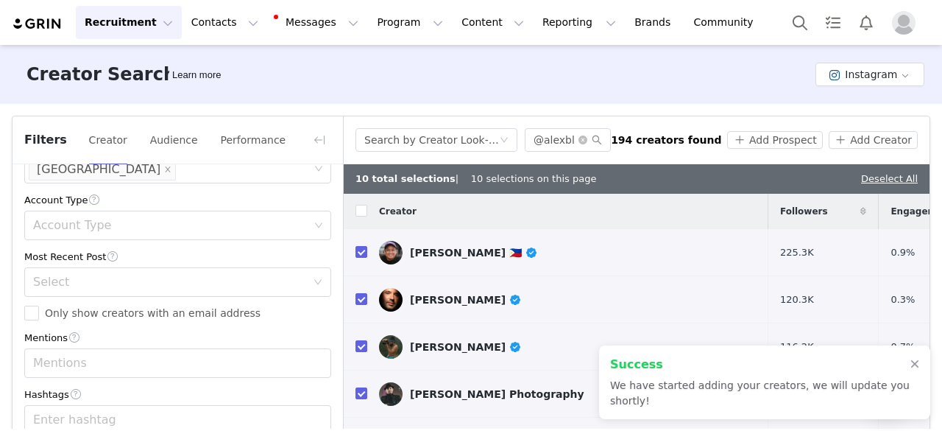
click at [643, 373] on h2 "Success" at bounding box center [760, 364] width 300 height 18
click at [861, 389] on div "Success We have started adding your creators, we will update you shortly!" at bounding box center [760, 381] width 300 height 53
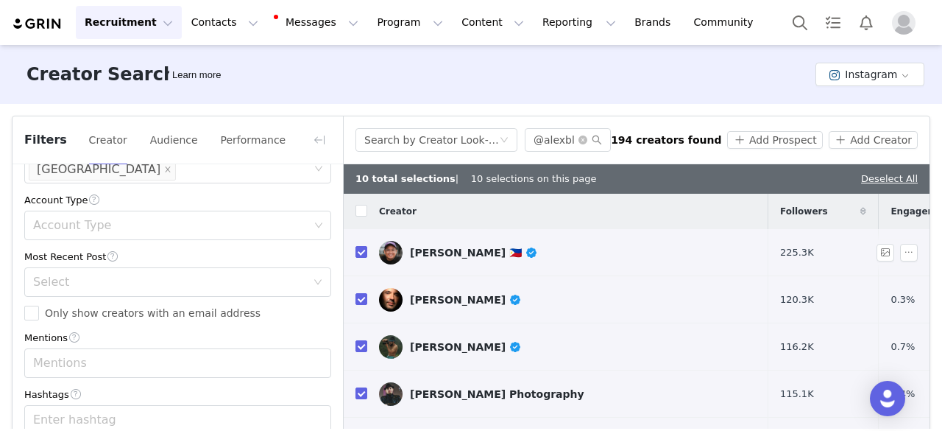
click at [458, 255] on div "[PERSON_NAME] 🇵🇭" at bounding box center [474, 253] width 128 height 12
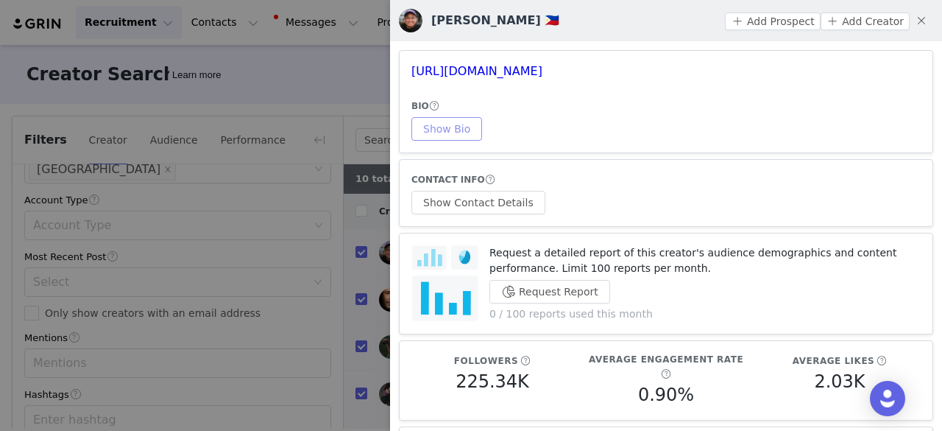
click at [464, 125] on button "Show Bio" at bounding box center [446, 129] width 71 height 24
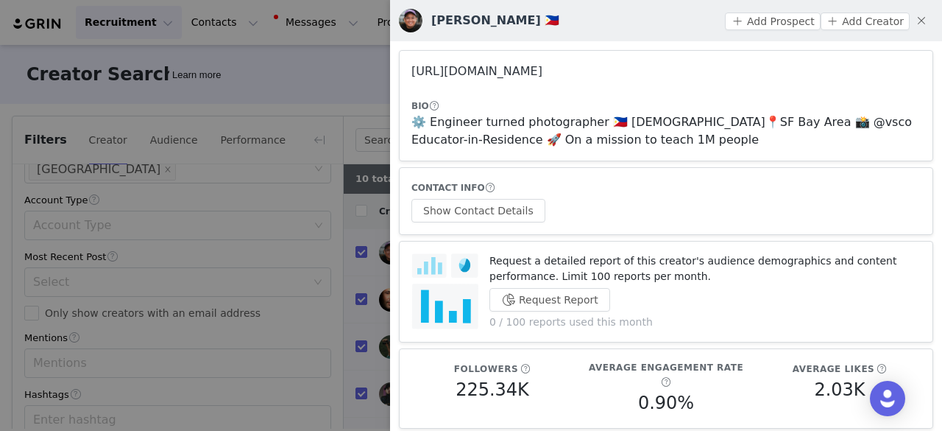
click at [503, 72] on link "https://www.instagram.com/reggiebphoto/" at bounding box center [476, 71] width 131 height 14
click at [492, 79] on h3 "https://www.instagram.com/reggiebphoto/" at bounding box center [665, 72] width 509 height 18
click at [467, 64] on link "https://www.instagram.com/reggiebphoto/" at bounding box center [476, 71] width 131 height 14
click at [915, 23] on button "button" at bounding box center [922, 21] width 24 height 24
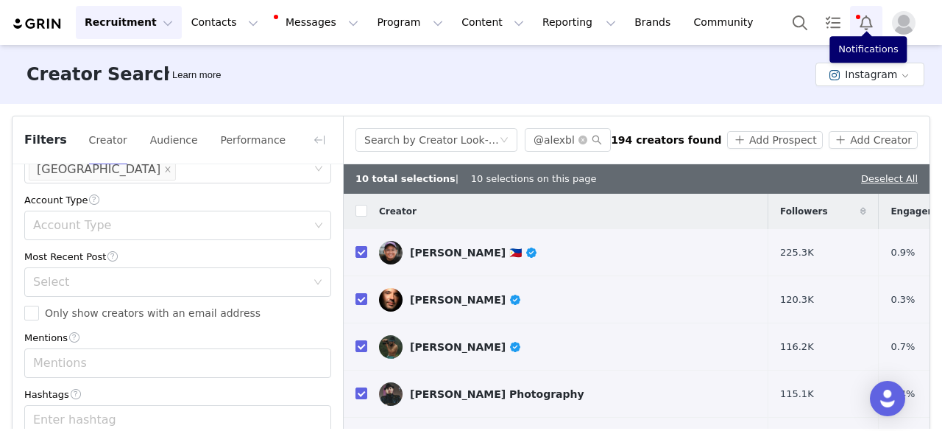
click at [865, 26] on button "Notifications" at bounding box center [866, 22] width 32 height 33
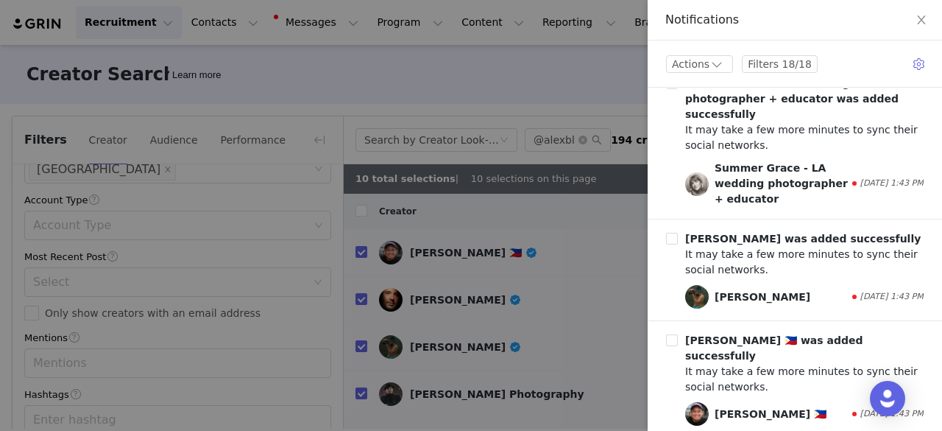
scroll to position [515, 0]
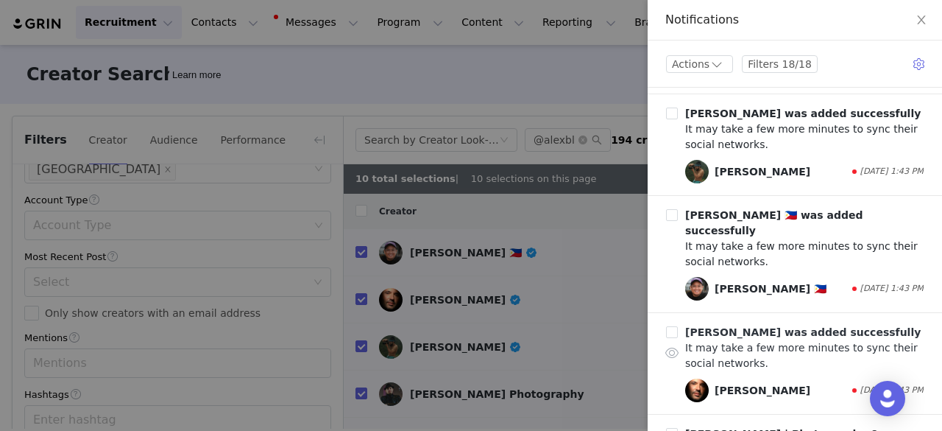
click at [783, 340] on div "It may take a few more minutes to sync their social networks." at bounding box center [804, 355] width 238 height 31
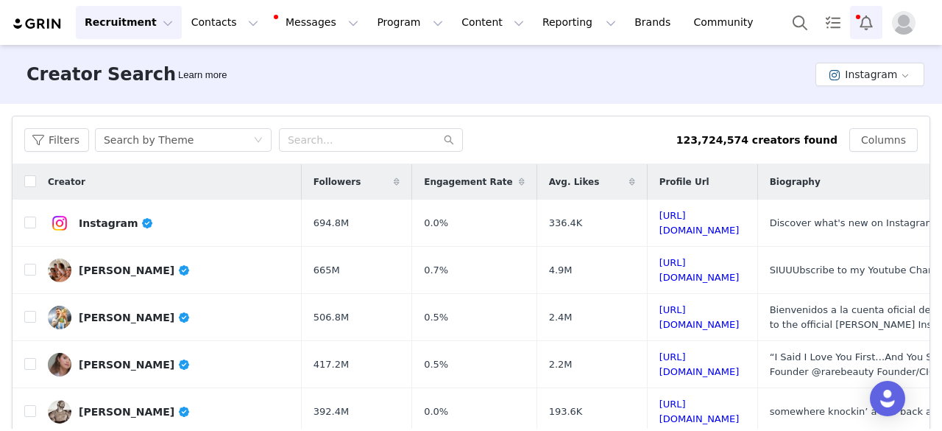
click at [869, 15] on button "Notifications" at bounding box center [866, 22] width 32 height 33
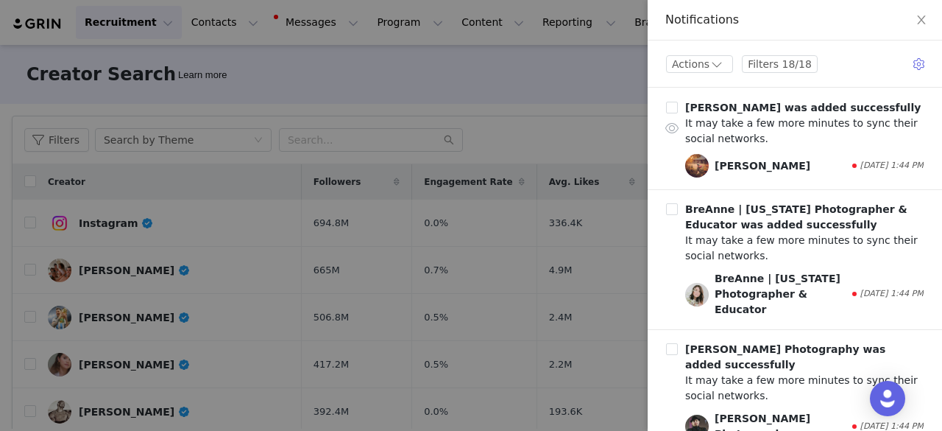
click at [746, 167] on div "D’Ann Boal" at bounding box center [763, 165] width 96 height 15
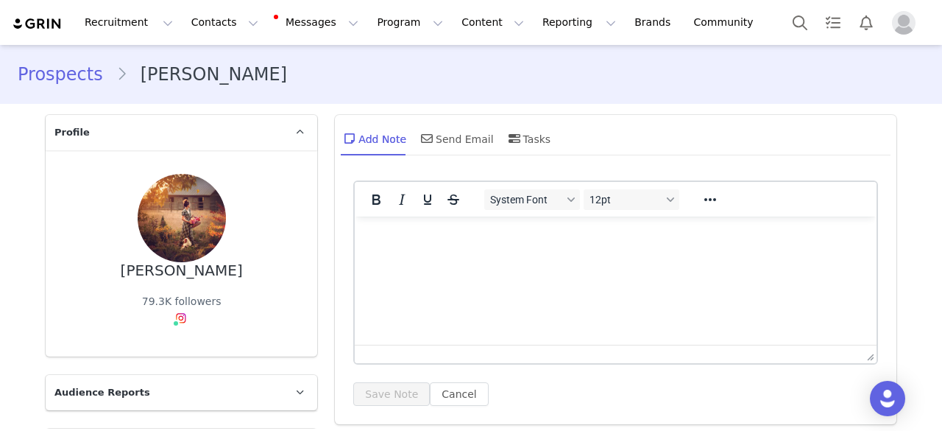
click at [177, 231] on img at bounding box center [182, 218] width 88 height 88
click at [163, 274] on div "[PERSON_NAME]" at bounding box center [182, 270] width 122 height 17
click at [163, 274] on div "D’Ann Boal" at bounding box center [182, 270] width 122 height 17
copy div "D’Ann Boal"
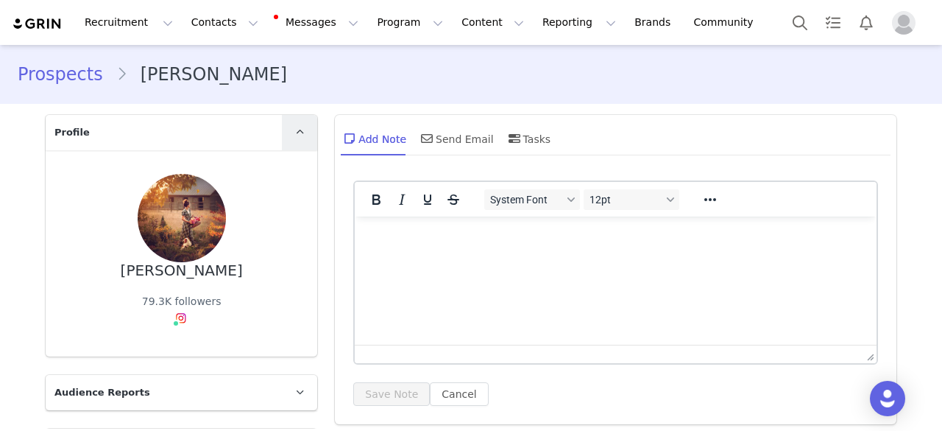
click at [296, 132] on icon at bounding box center [300, 132] width 8 height 10
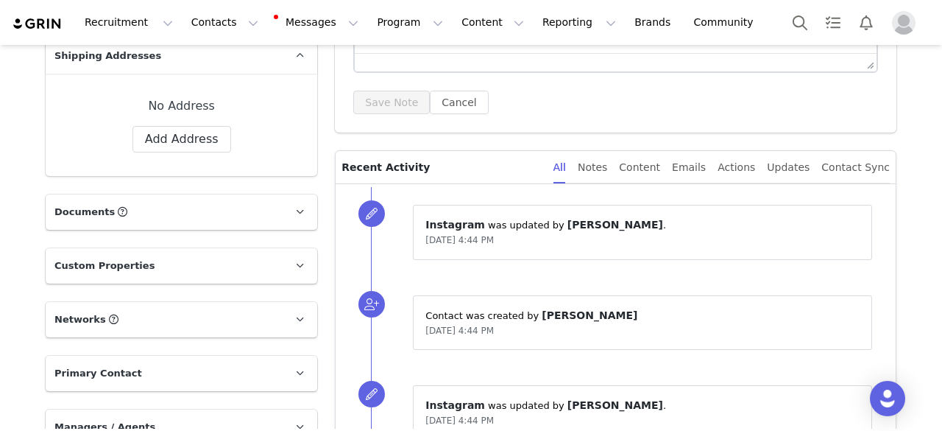
scroll to position [586, 0]
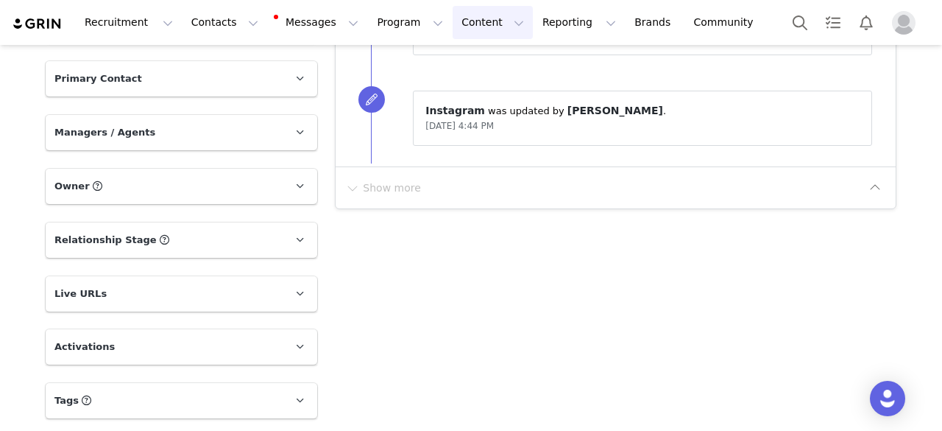
click at [453, 24] on button "Content Content" at bounding box center [493, 22] width 80 height 33
drag, startPoint x: 634, startPoint y: 216, endPoint x: 627, endPoint y: 215, distance: 7.4
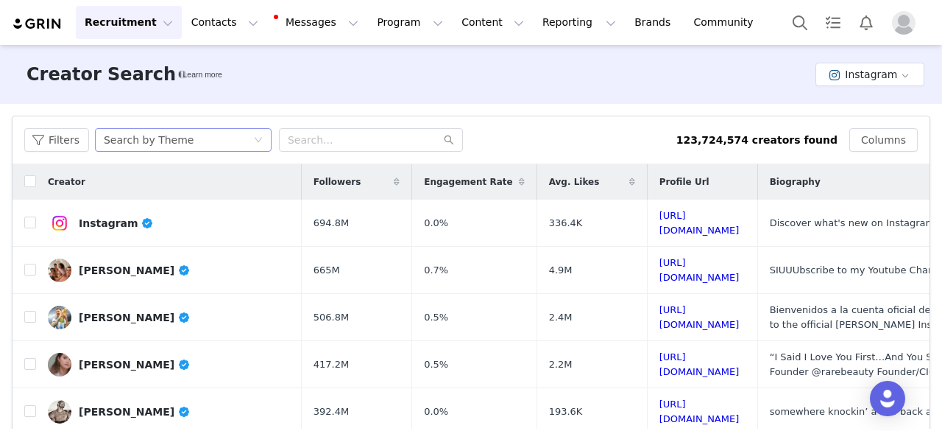
click at [142, 141] on div "Search by Theme" at bounding box center [149, 140] width 90 height 22
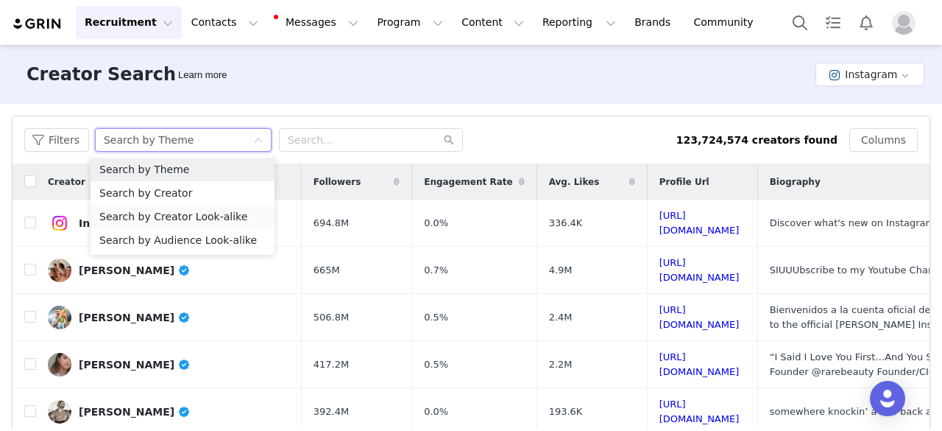
click at [181, 218] on li "Search by Creator Look-alike" at bounding box center [183, 217] width 184 height 24
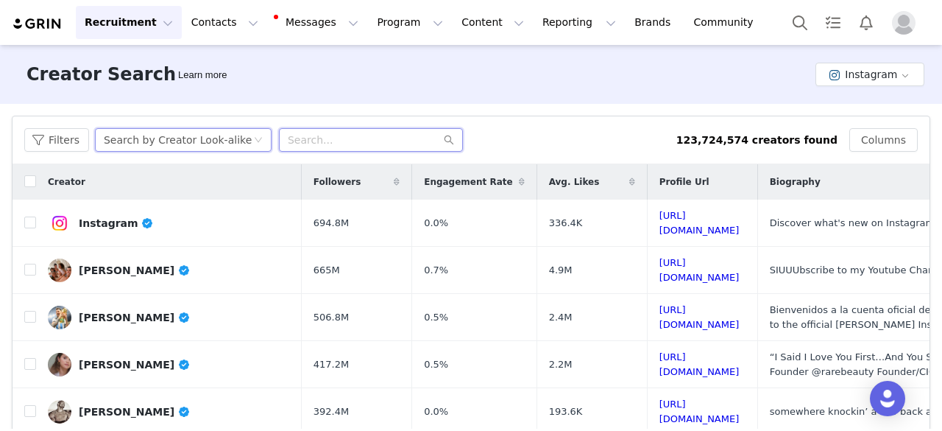
click at [306, 140] on input "text" at bounding box center [371, 140] width 184 height 24
click at [867, 18] on button "Notifications" at bounding box center [866, 22] width 32 height 33
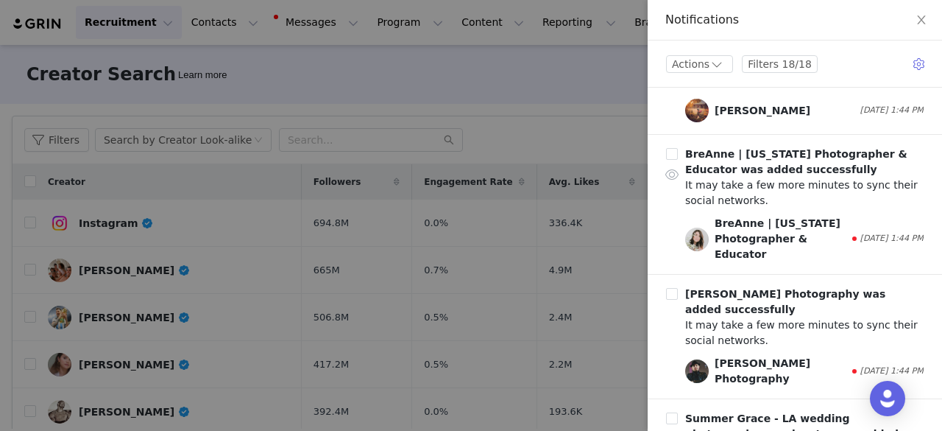
scroll to position [74, 0]
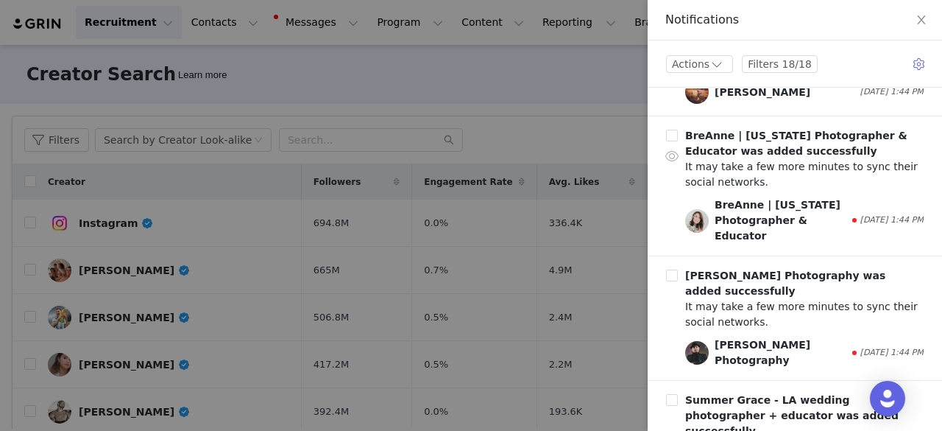
click at [736, 227] on div "BreAnne | Utah Photographer & Educator" at bounding box center [782, 220] width 135 height 46
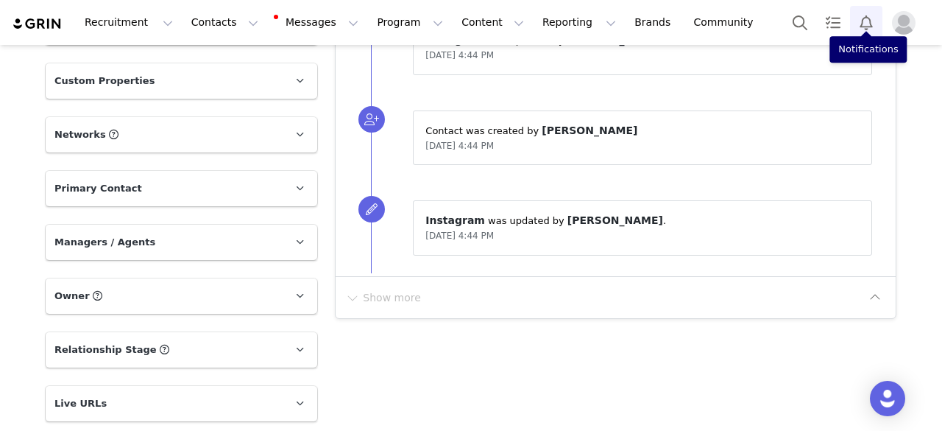
scroll to position [515, 0]
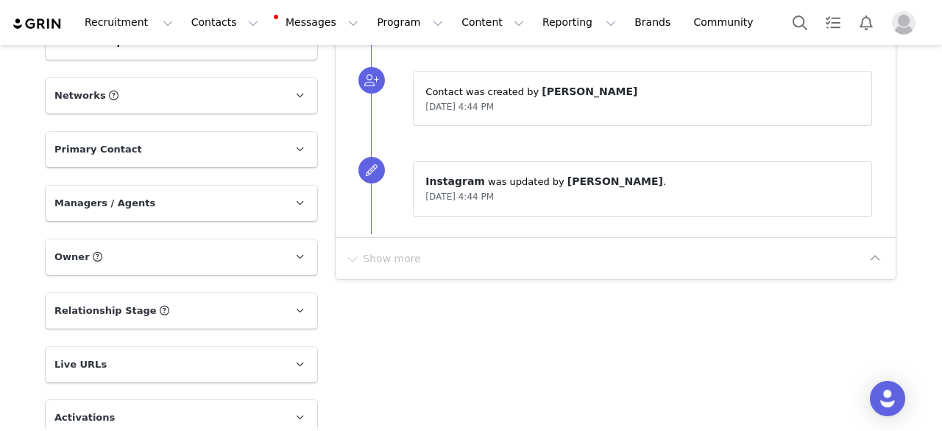
click at [439, 179] on span "Instagram" at bounding box center [455, 181] width 60 height 12
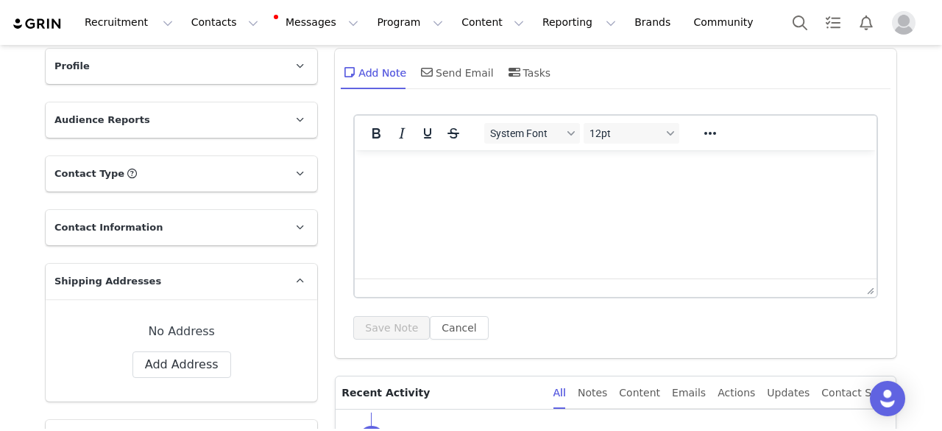
scroll to position [0, 0]
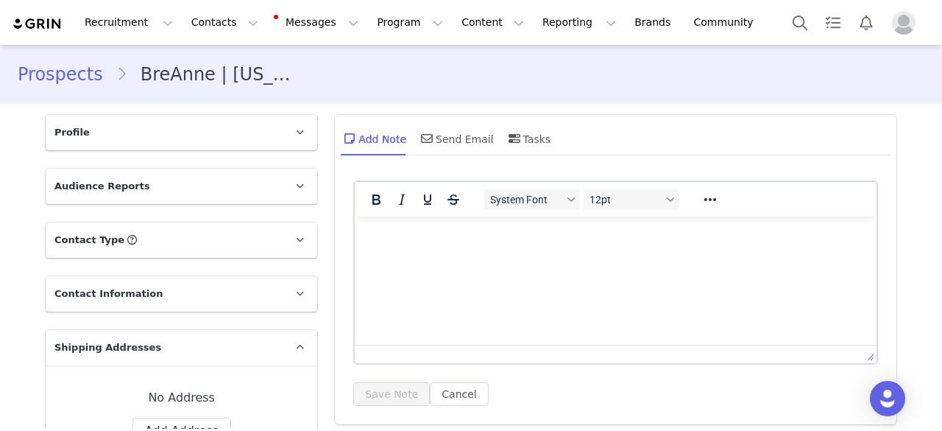
click at [138, 135] on p "Profile" at bounding box center [164, 132] width 236 height 35
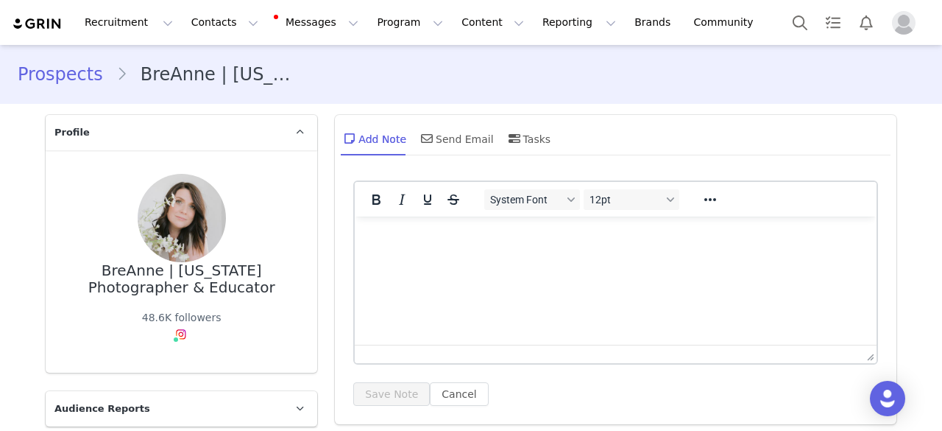
click at [174, 230] on img at bounding box center [182, 218] width 88 height 88
click at [167, 322] on div "48.6K followers" at bounding box center [181, 317] width 79 height 15
click at [184, 214] on img at bounding box center [182, 218] width 88 height 88
click at [173, 325] on div "48.6K followers" at bounding box center [181, 317] width 79 height 15
click at [184, 277] on div "BreAnne | [US_STATE] Photographer & Educator" at bounding box center [181, 278] width 224 height 33
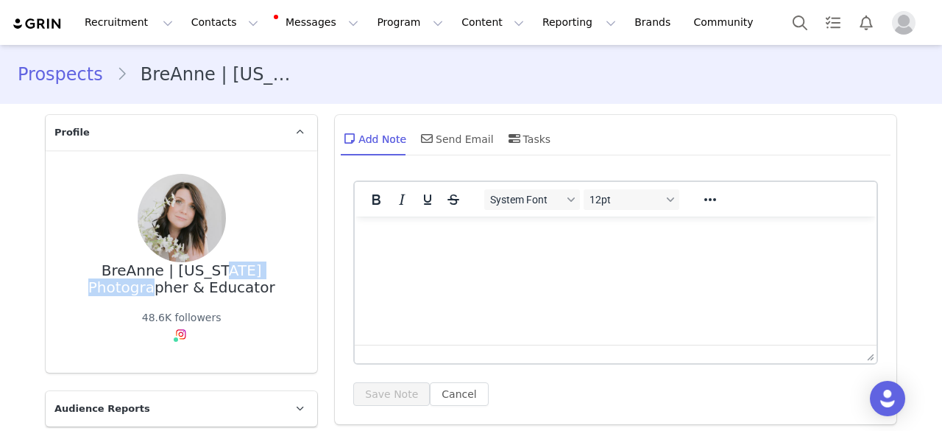
click at [184, 277] on div "BreAnne | [US_STATE] Photographer & Educator" at bounding box center [181, 278] width 224 height 33
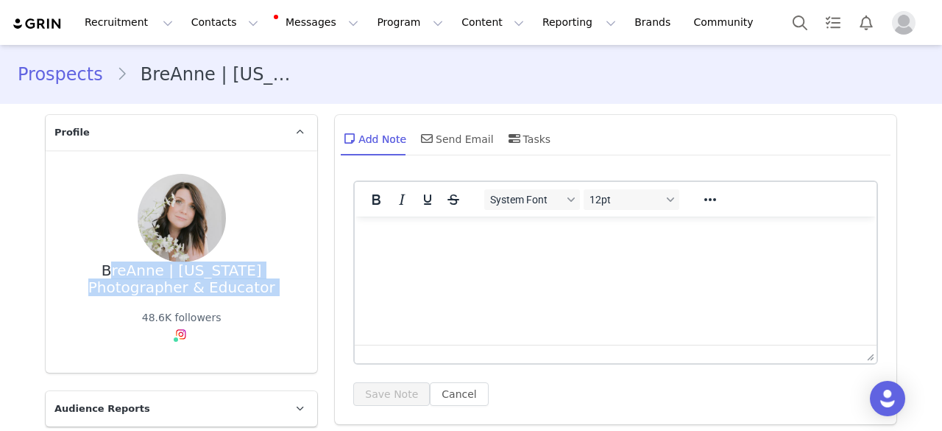
click at [184, 277] on div "BreAnne | [US_STATE] Photographer & Educator" at bounding box center [181, 278] width 224 height 33
click at [863, 24] on button "Notifications" at bounding box center [866, 22] width 32 height 33
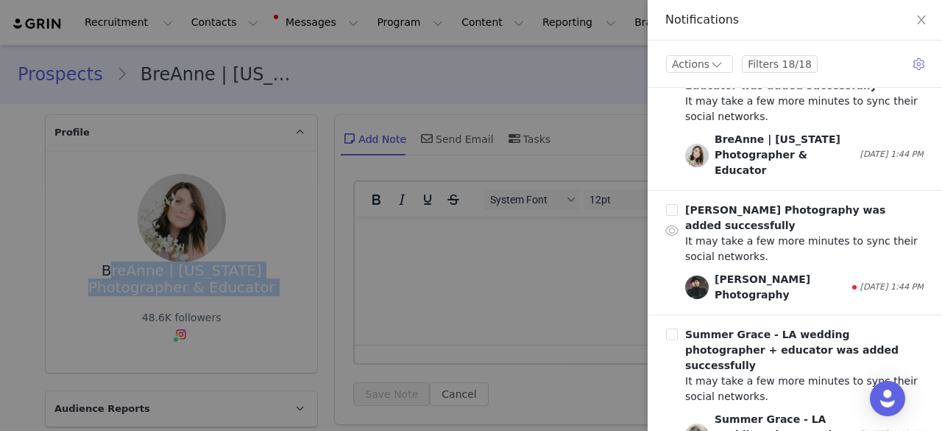
scroll to position [221, 0]
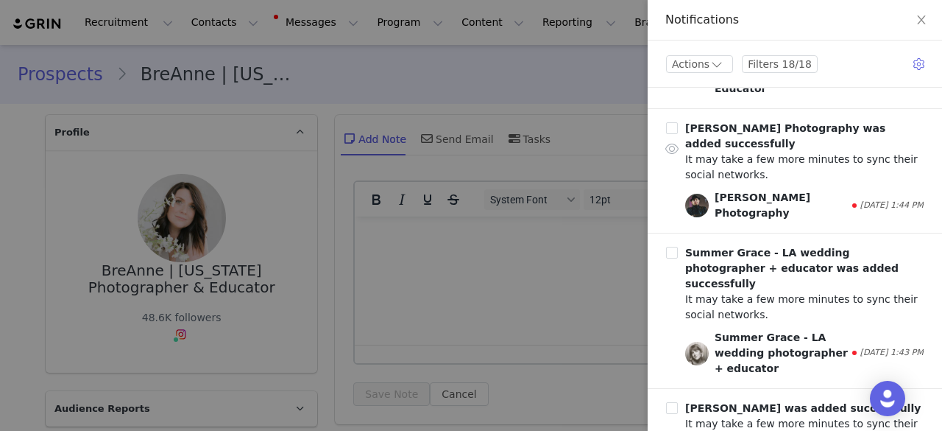
click at [860, 199] on span "[DATE] 1:44 PM" at bounding box center [891, 205] width 63 height 13
click at [676, 122] on input "checkbox" at bounding box center [672, 128] width 12 height 12
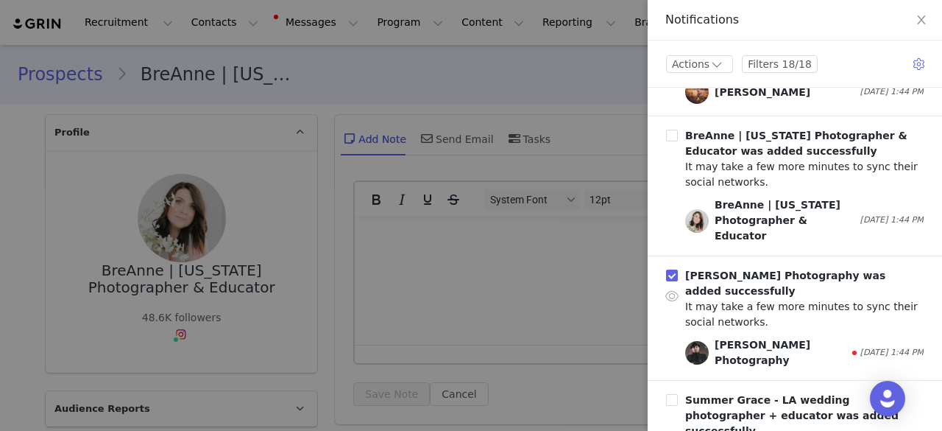
scroll to position [0, 0]
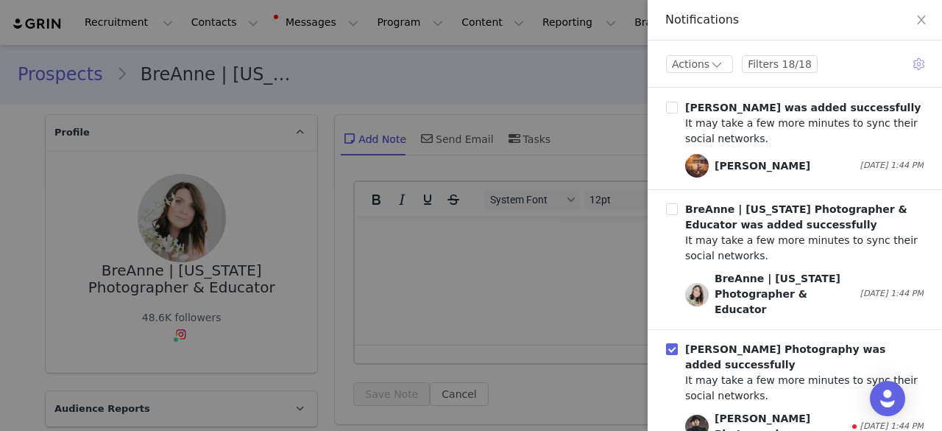
click at [918, 64] on button "button" at bounding box center [920, 64] width 19 height 24
checkbox input "false"
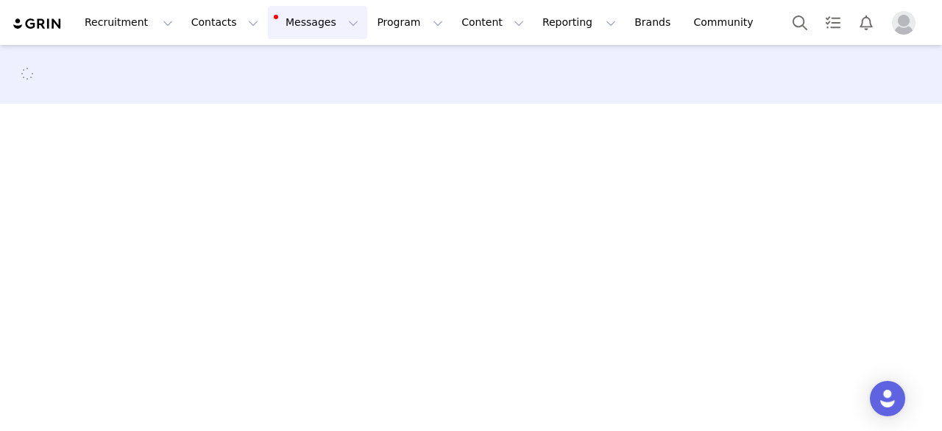
click at [281, 35] on button "Messages Messages" at bounding box center [317, 22] width 99 height 33
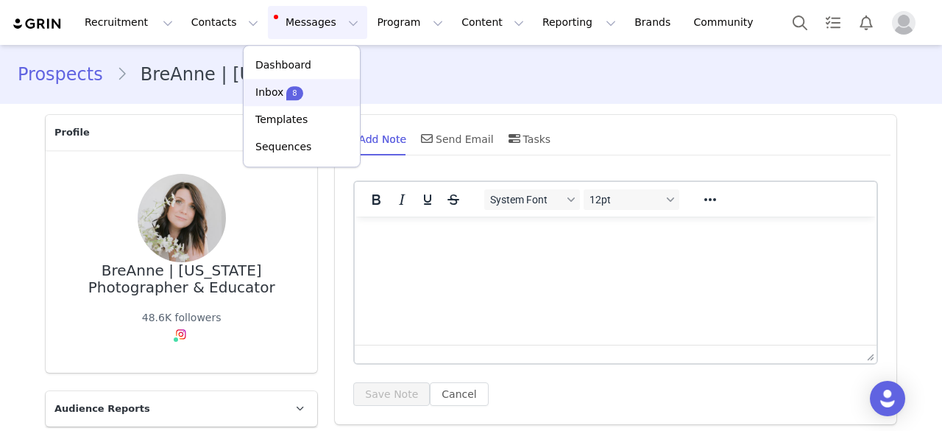
click at [279, 94] on p "Inbox" at bounding box center [269, 92] width 28 height 15
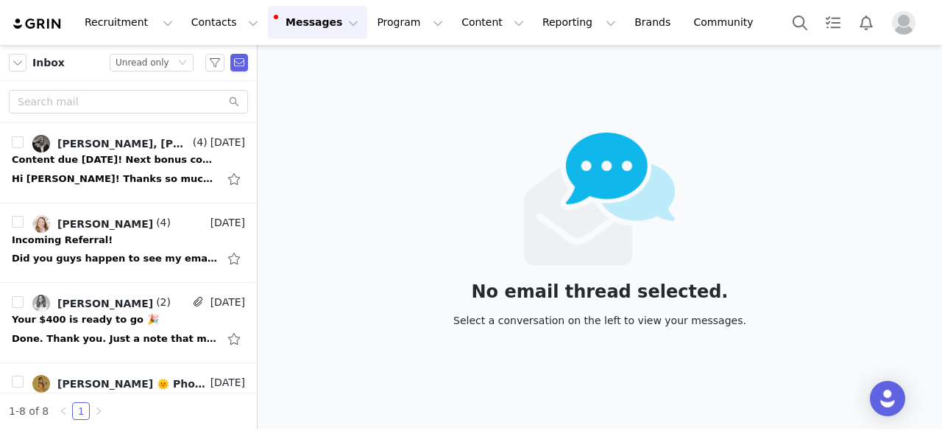
click at [24, 23] on img at bounding box center [38, 24] width 52 height 14
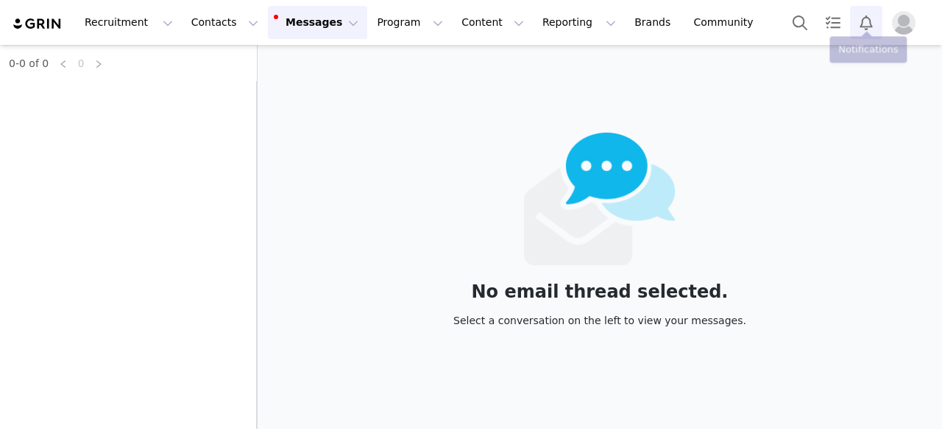
click at [866, 21] on button "Notifications" at bounding box center [866, 22] width 32 height 33
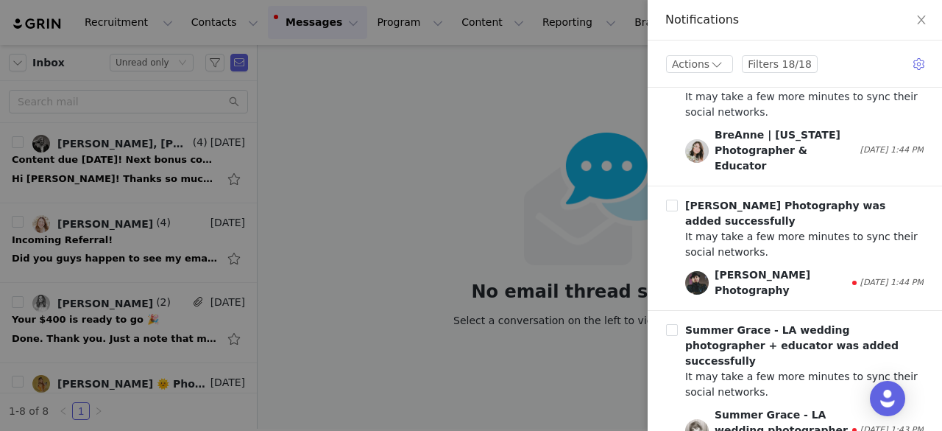
scroll to position [147, 0]
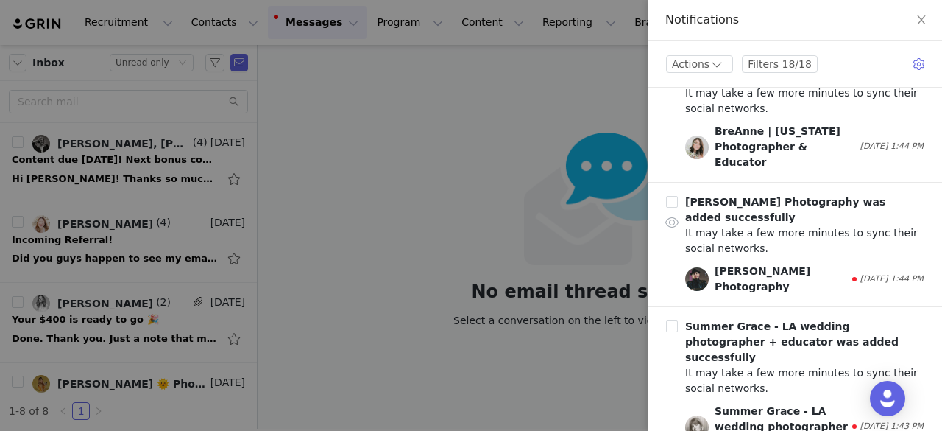
click at [692, 267] on img at bounding box center [697, 279] width 24 height 24
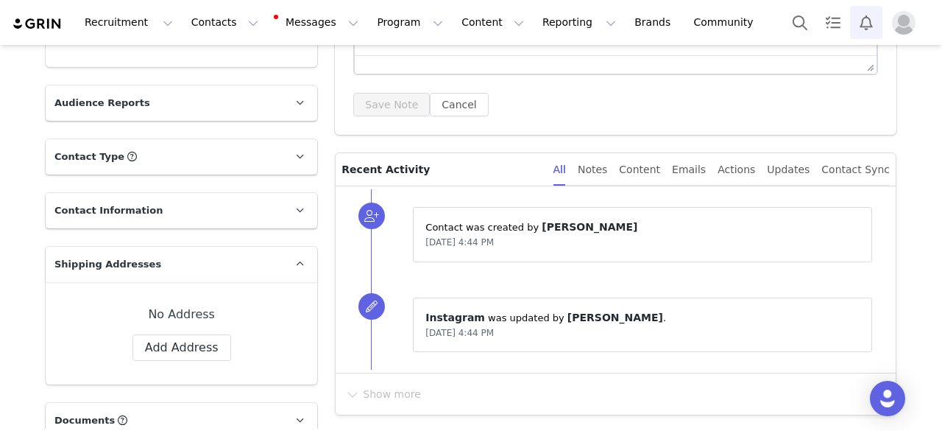
scroll to position [74, 0]
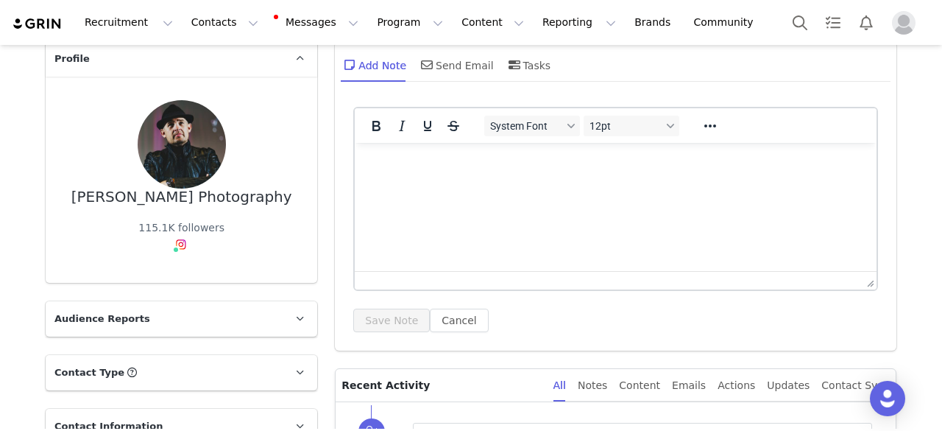
click at [210, 196] on div "[PERSON_NAME] Photography" at bounding box center [181, 196] width 221 height 17
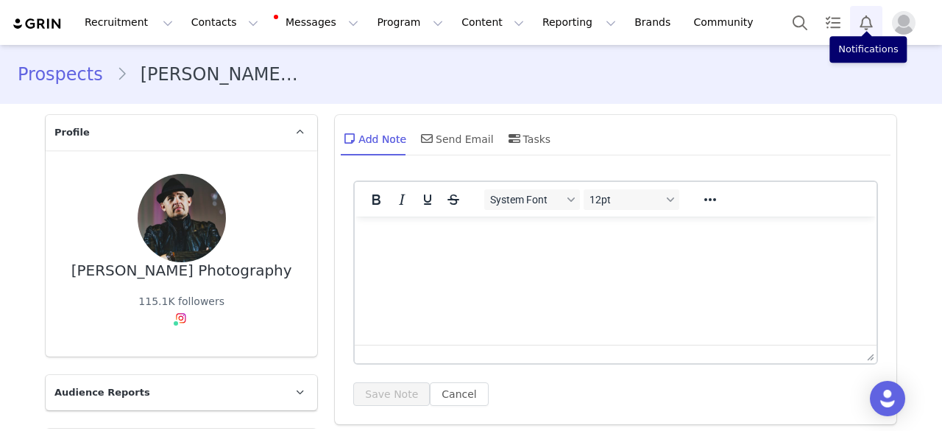
click at [870, 24] on button "Notifications" at bounding box center [866, 22] width 32 height 33
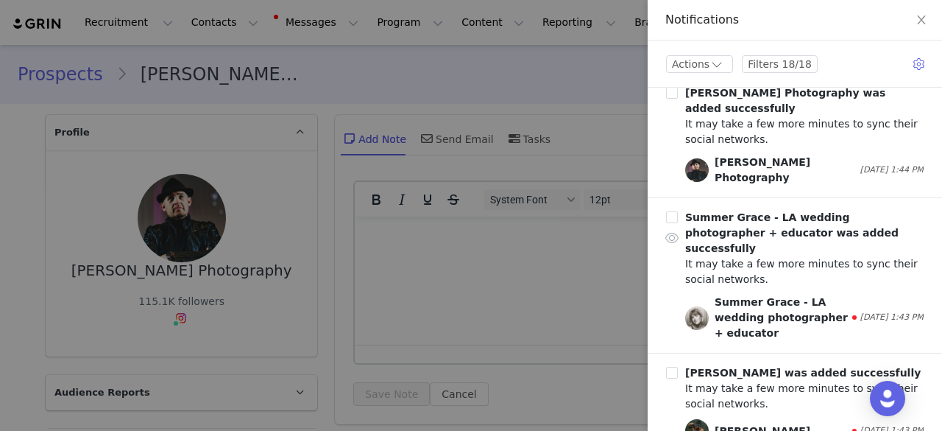
scroll to position [294, 0]
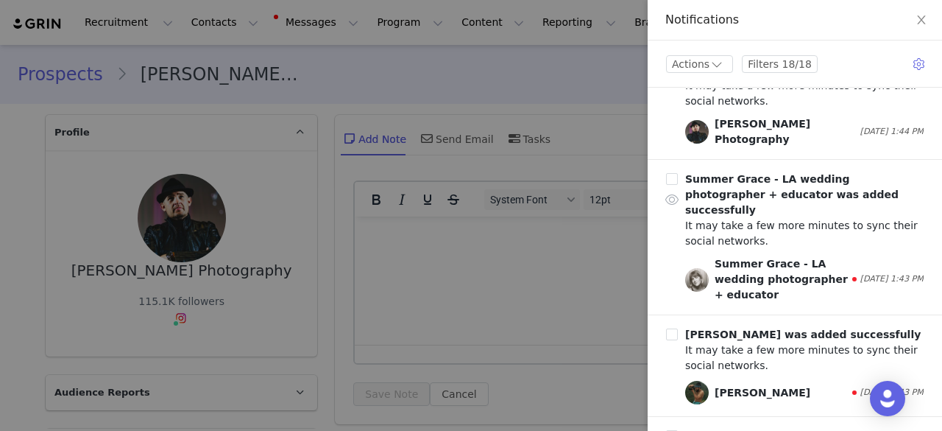
click at [698, 268] on img at bounding box center [697, 280] width 24 height 24
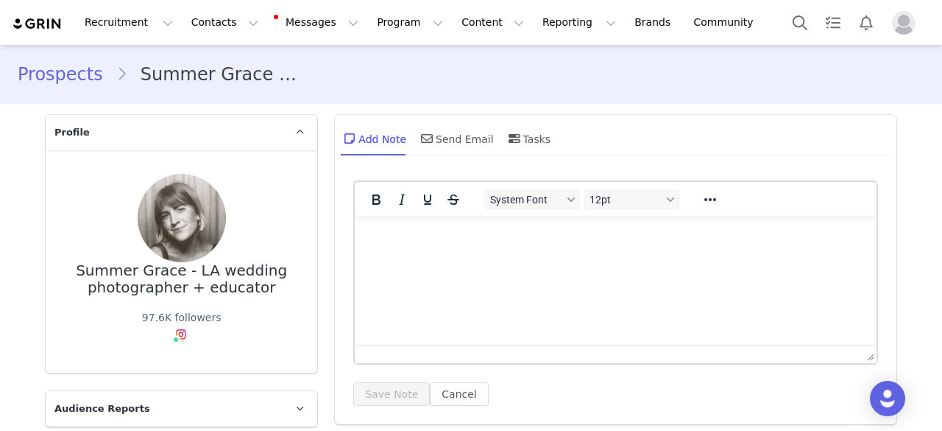
click at [166, 258] on img at bounding box center [182, 218] width 88 height 88
click at [169, 283] on div "Summer Grace - LA wedding photographer + educator" at bounding box center [181, 278] width 224 height 33
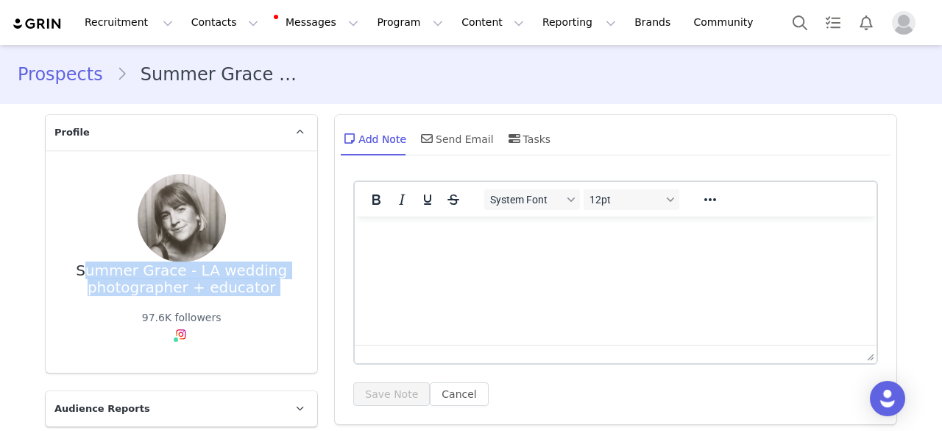
click at [169, 283] on div "Summer Grace - LA wedding photographer + educator" at bounding box center [181, 278] width 224 height 33
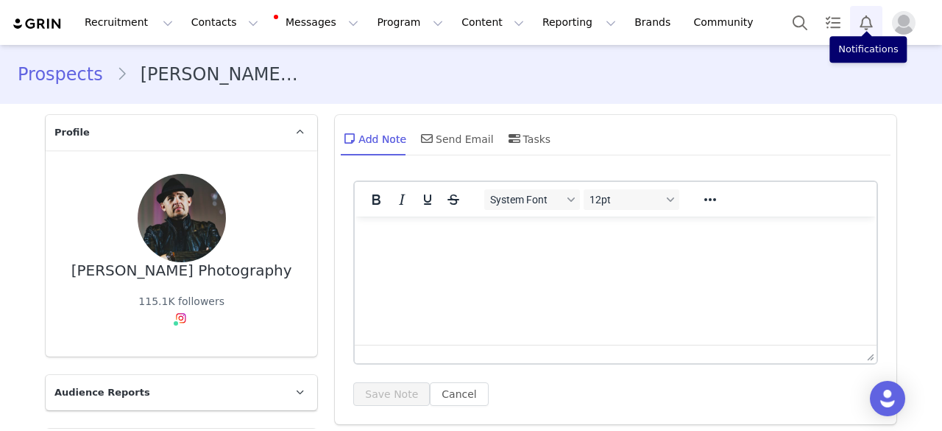
click at [857, 28] on button "Notifications" at bounding box center [866, 22] width 32 height 33
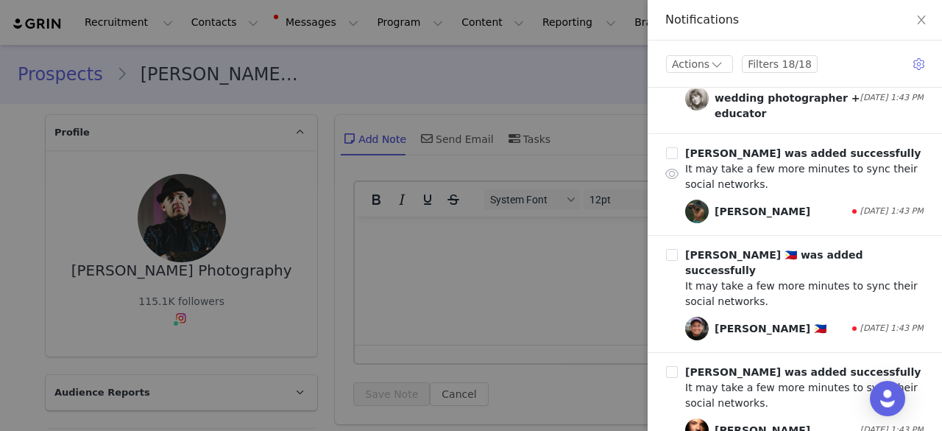
scroll to position [442, 0]
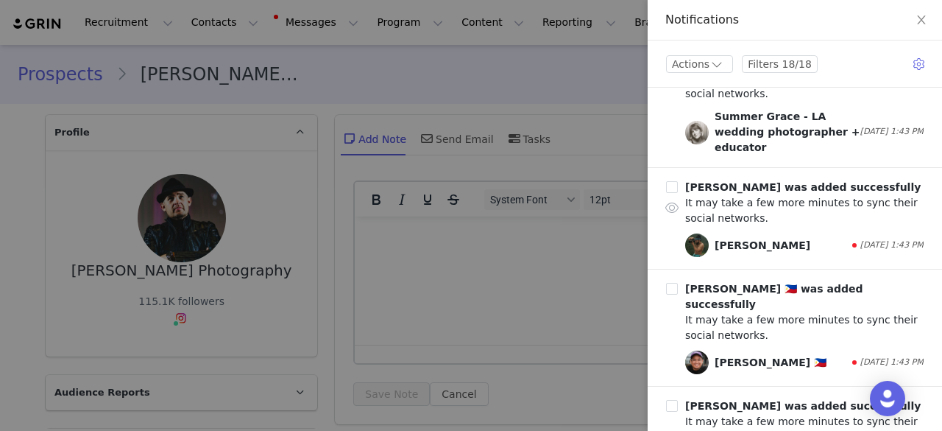
drag, startPoint x: 749, startPoint y: 208, endPoint x: 767, endPoint y: 204, distance: 18.2
click at [767, 238] on div "[PERSON_NAME]" at bounding box center [763, 245] width 96 height 15
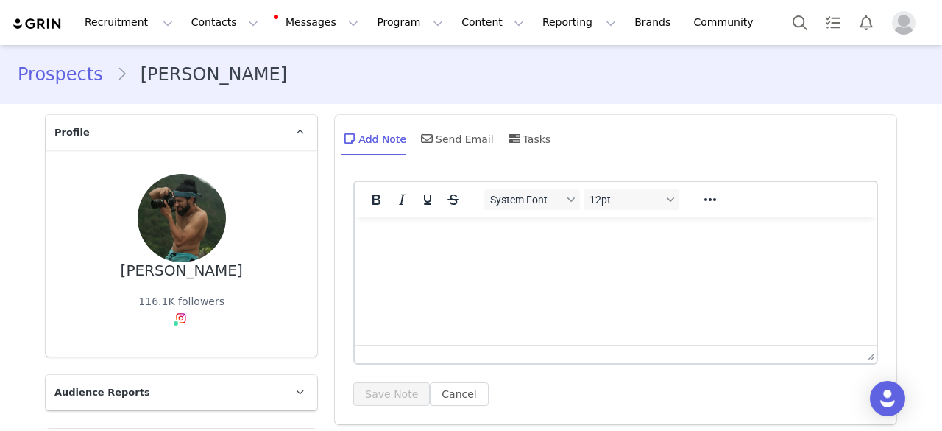
click at [194, 276] on div "[PERSON_NAME]" at bounding box center [182, 270] width 122 height 17
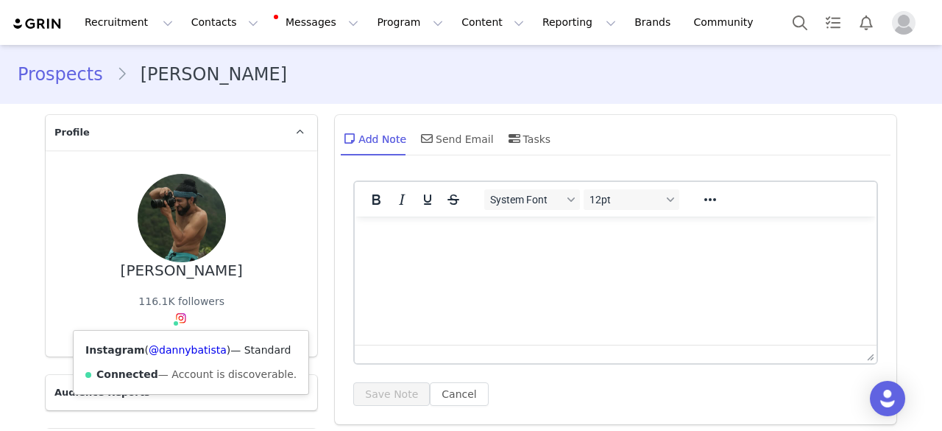
click at [174, 309] on span at bounding box center [181, 318] width 18 height 18
click at [163, 349] on link "@dannybatista" at bounding box center [188, 350] width 78 height 12
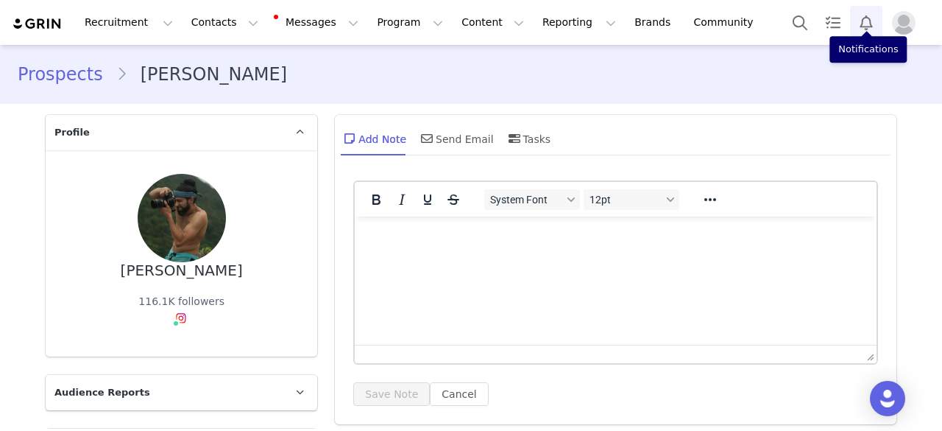
click at [862, 28] on button "Notifications" at bounding box center [866, 22] width 32 height 33
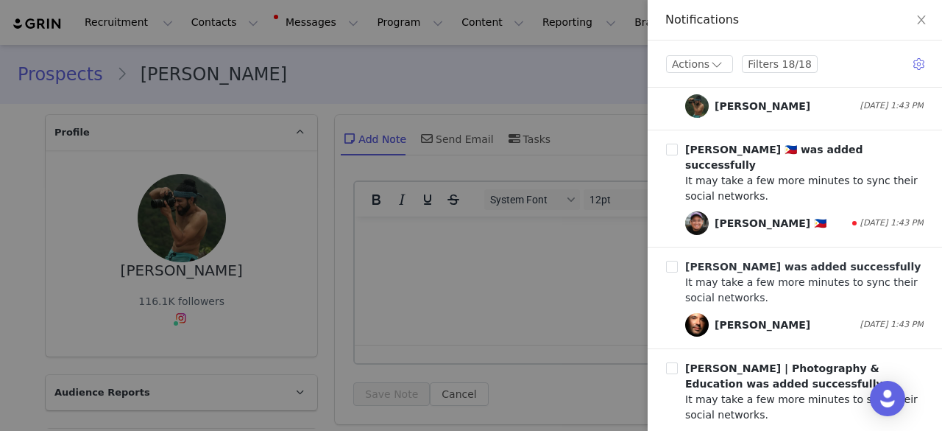
scroll to position [589, 0]
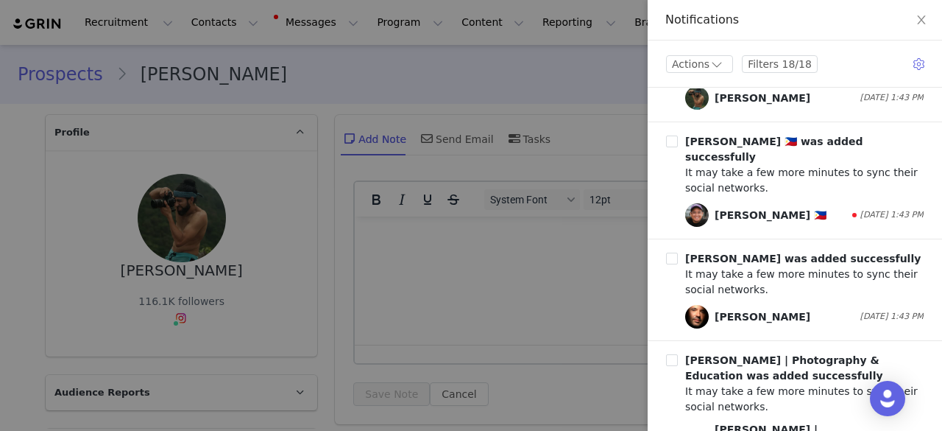
click at [734, 309] on div "[PERSON_NAME]" at bounding box center [763, 316] width 96 height 15
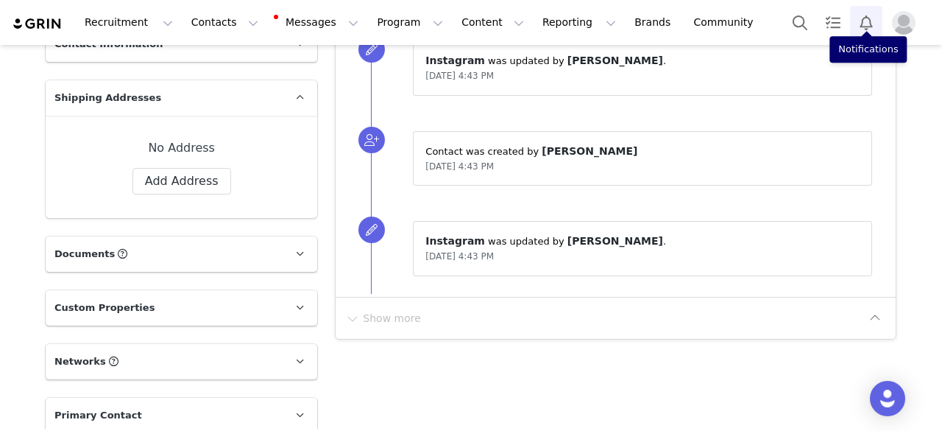
scroll to position [589, 0]
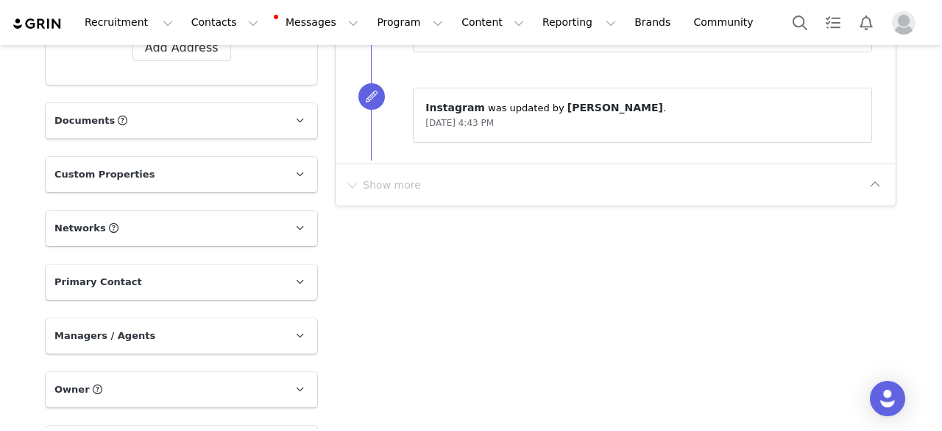
click at [84, 224] on span "Networks" at bounding box center [80, 228] width 52 height 15
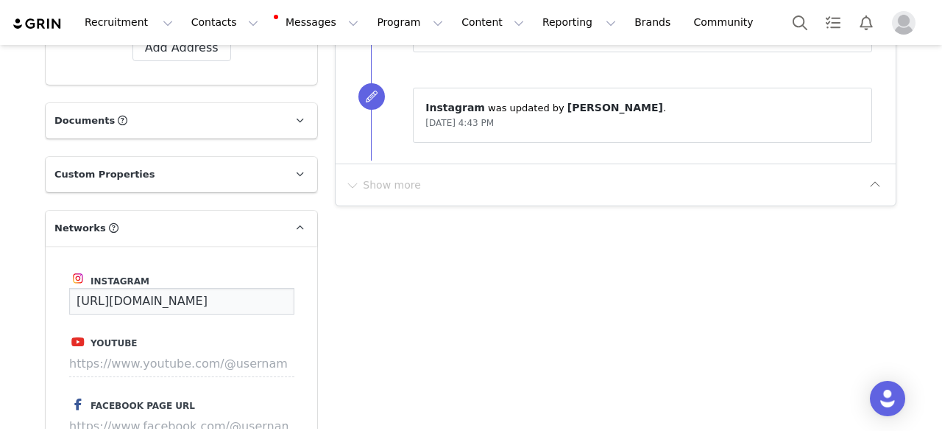
click at [184, 297] on input "[URL][DOMAIN_NAME]" at bounding box center [181, 301] width 225 height 26
